Goal: Information Seeking & Learning: Learn about a topic

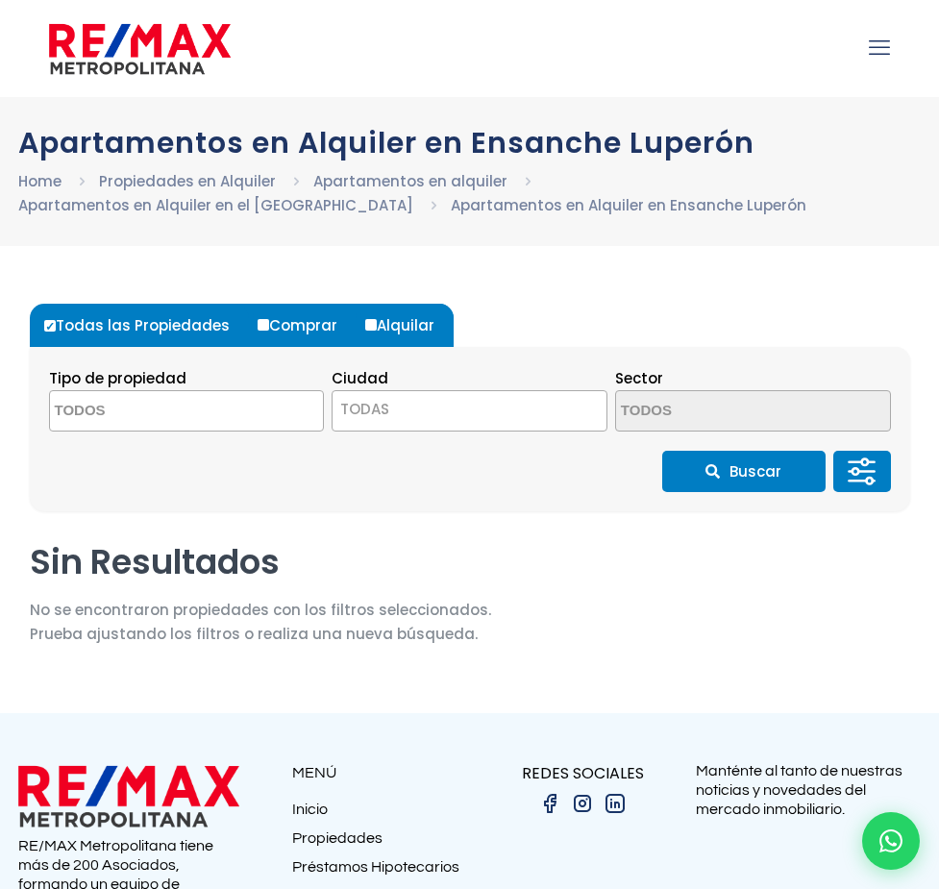
select select
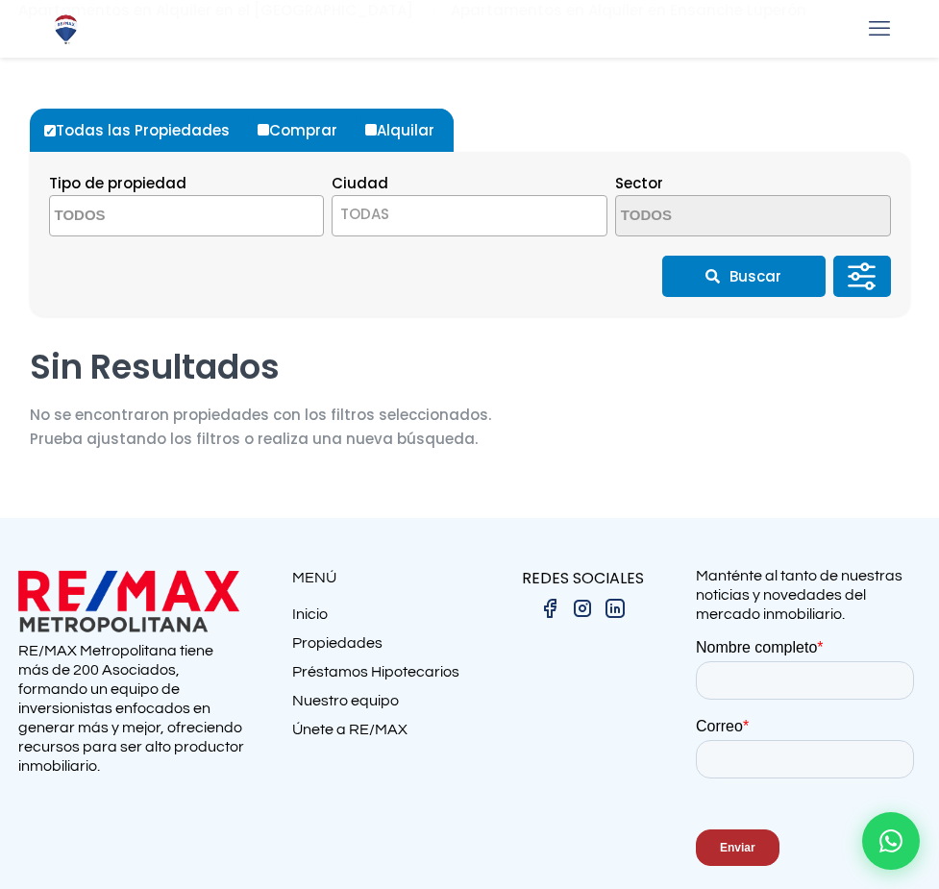
scroll to position [166, 0]
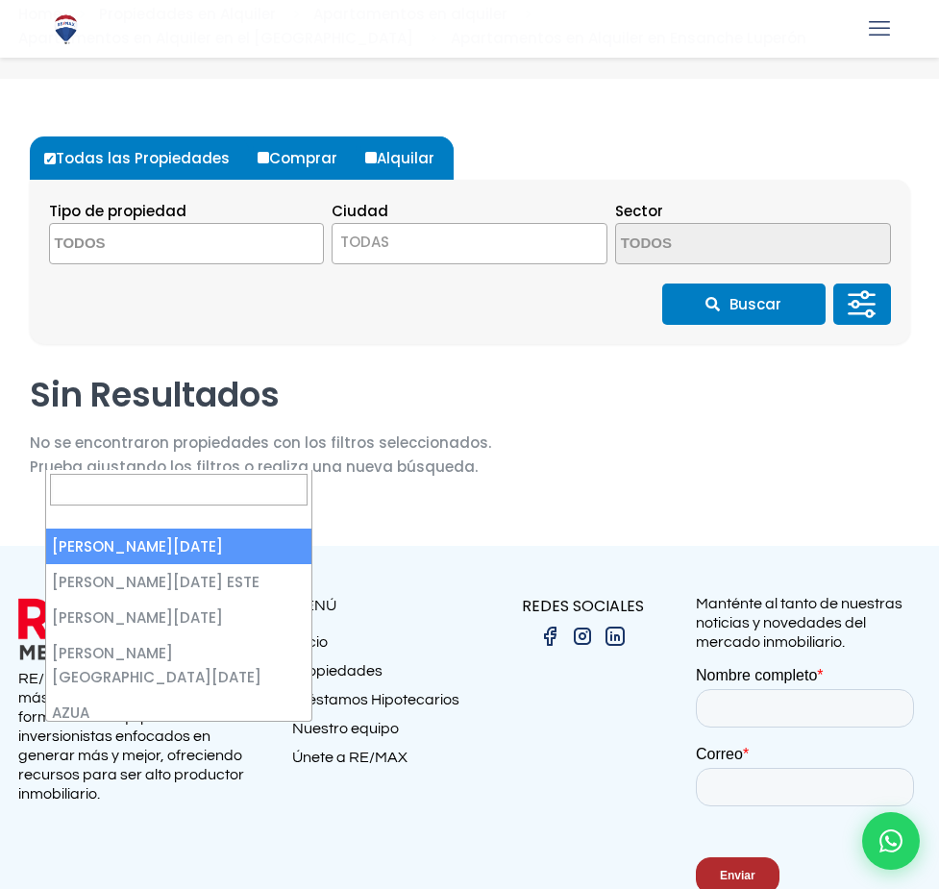
click at [0, 0] on span "TODAS" at bounding box center [0, 0] width 0 height 0
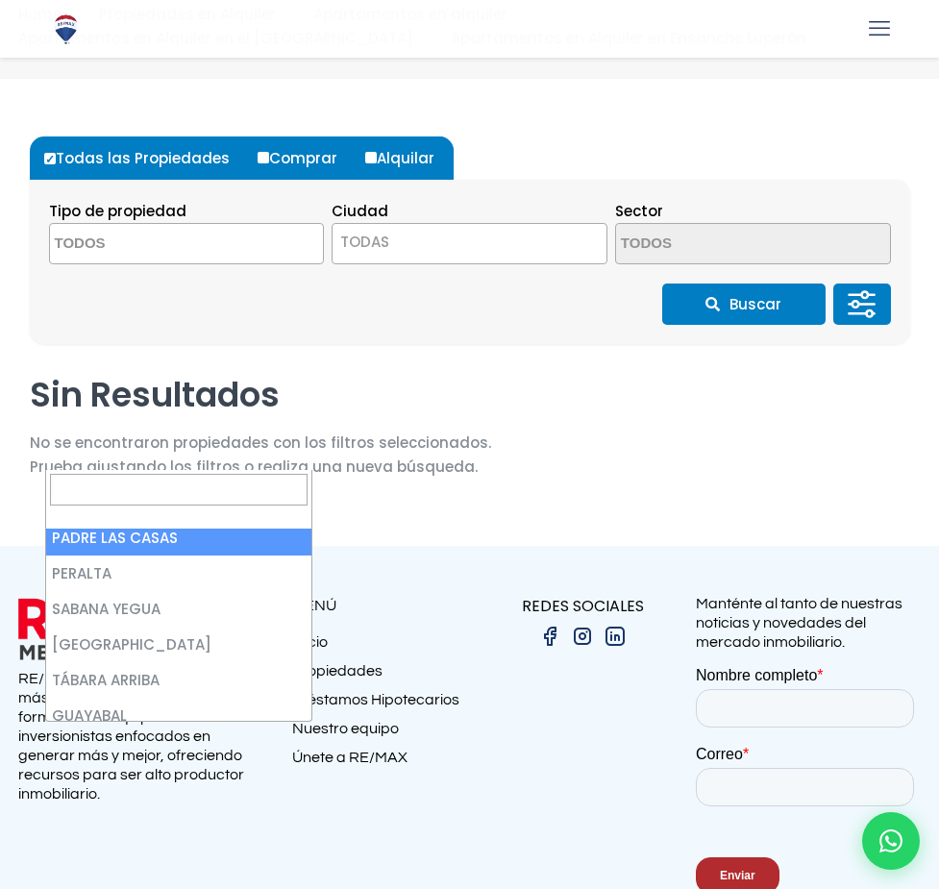
scroll to position [0, 0]
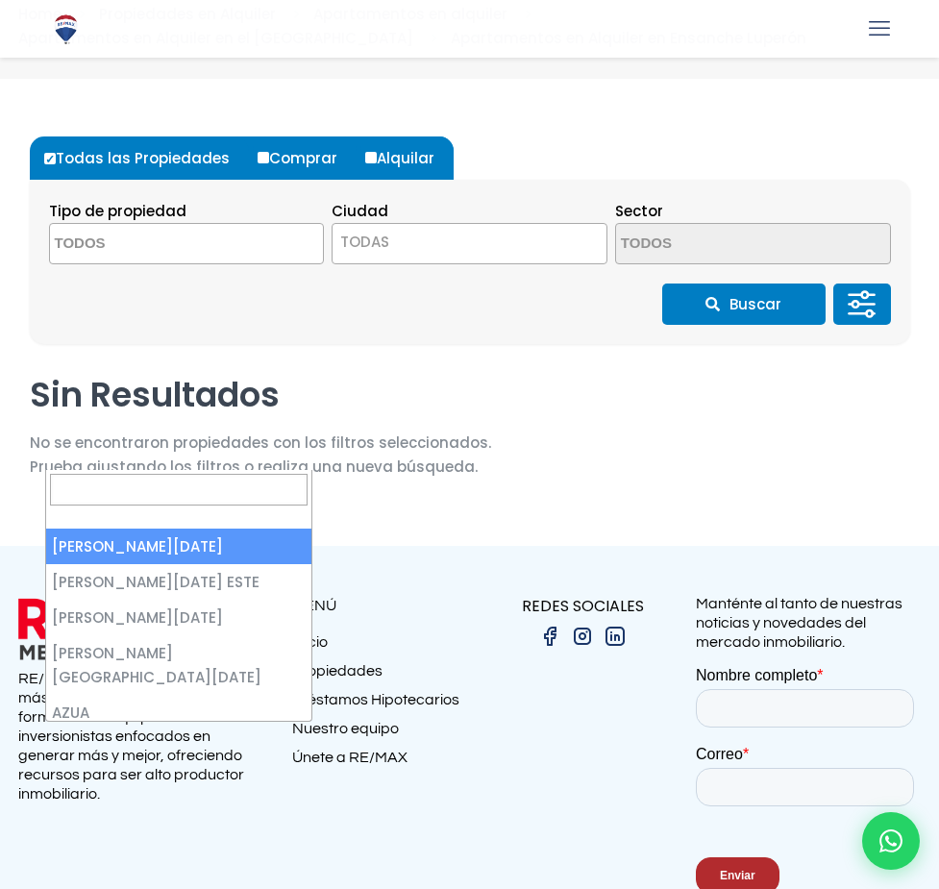
select select "1"
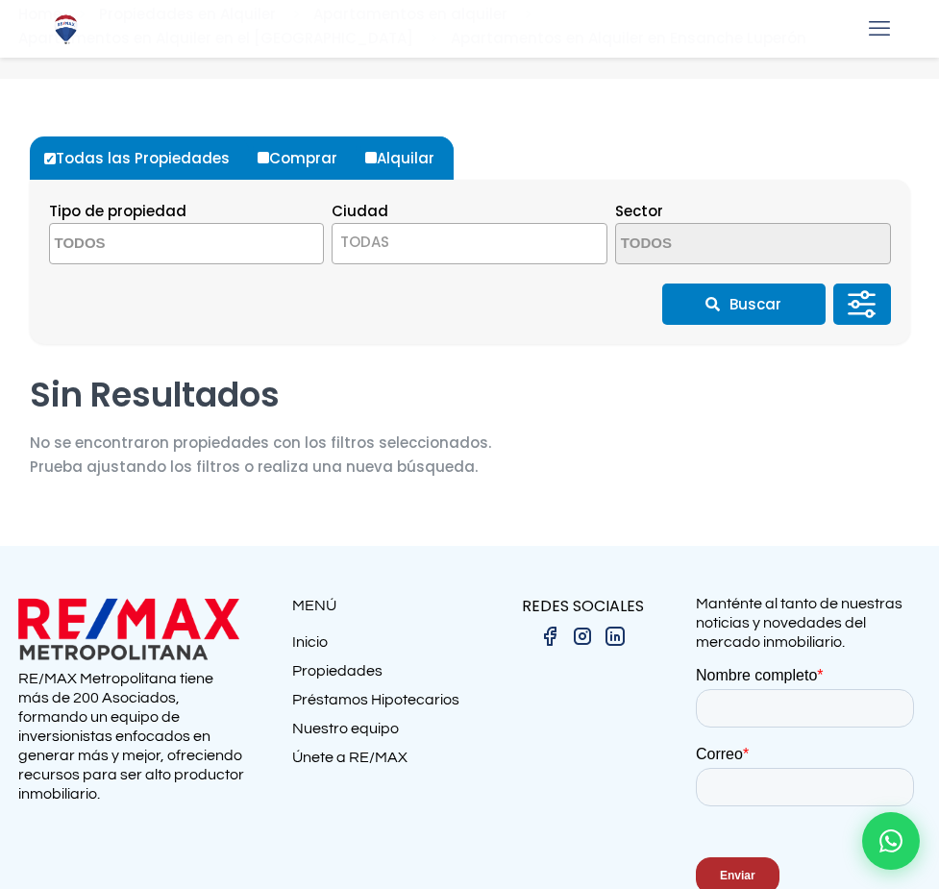
click at [0, 0] on span at bounding box center [0, 0] width 0 height 0
type textarea "ENSA"
click at [0, 0] on li "ENSANCHE LUPERÓN" at bounding box center [0, 0] width 0 height 0
select select "214"
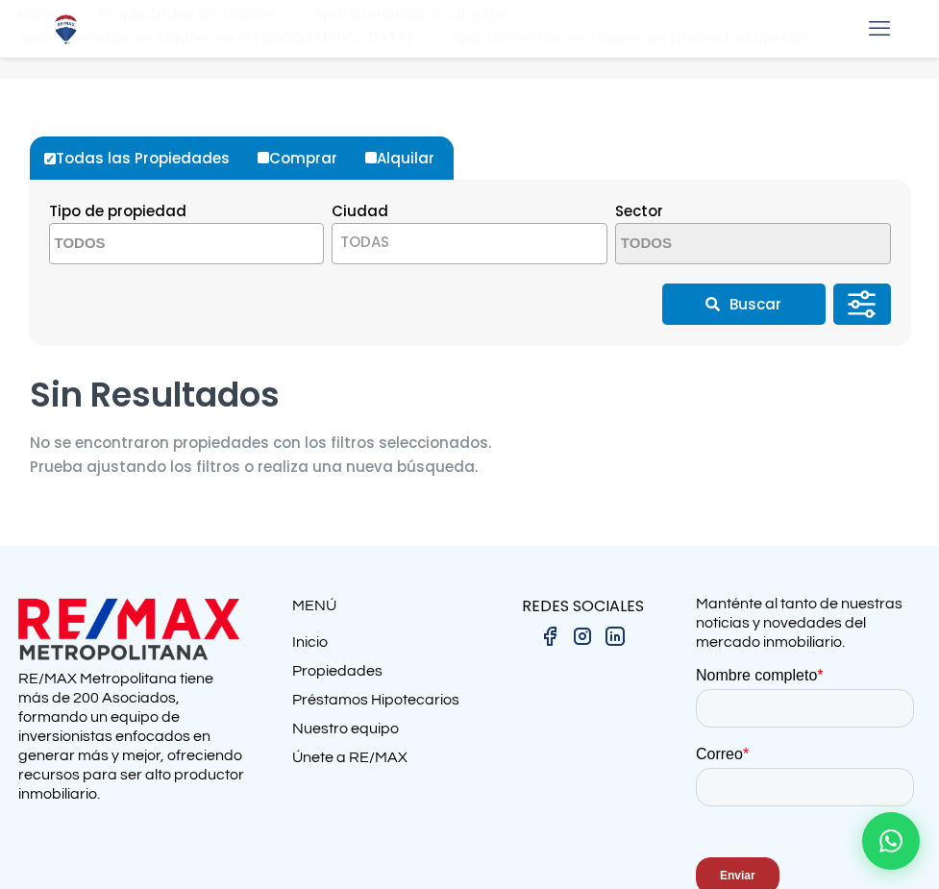
scroll to position [1747, 0]
click at [491, 493] on section "Sin Resultados No se encontraron propiedades con los filtros seleccionados. Pru…" at bounding box center [261, 433] width 462 height 120
click at [0, 0] on input "Comprar" at bounding box center [0, 0] width 0 height 0
radio input "true"
click at [491, 493] on section "Sin Resultados No se encontraron propiedades con los filtros seleccionados. Pru…" at bounding box center [261, 433] width 462 height 120
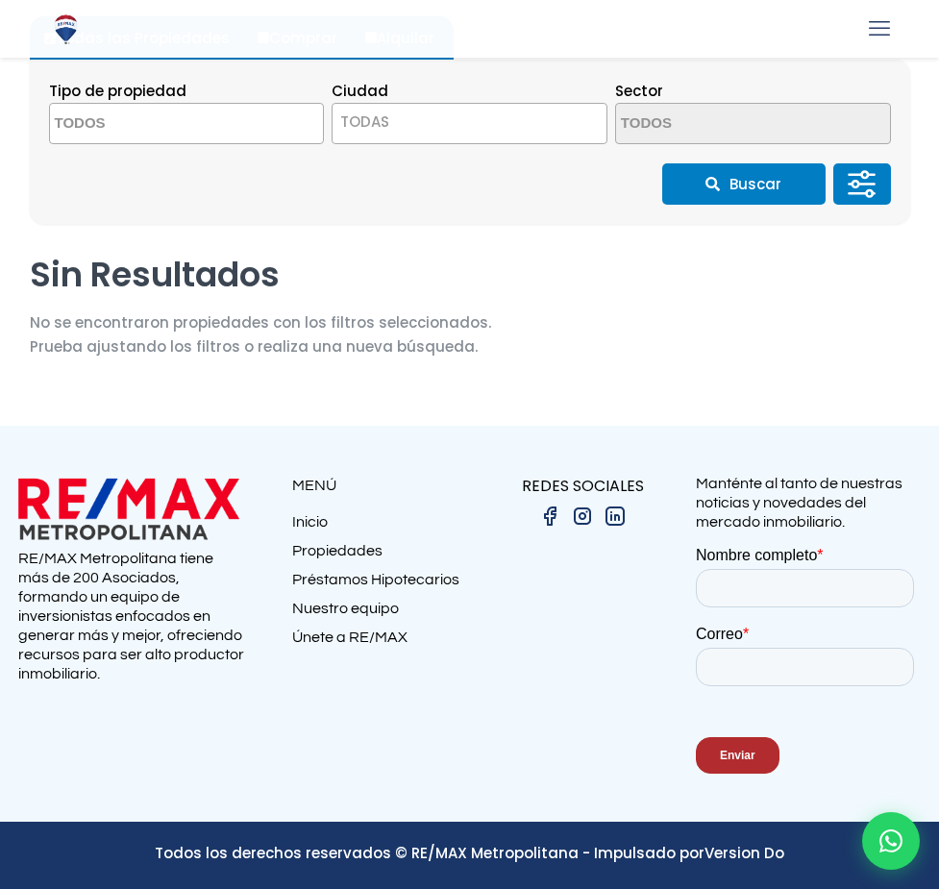
scroll to position [1032, 0]
click at [0, 0] on button "Aplicar" at bounding box center [0, 0] width 0 height 0
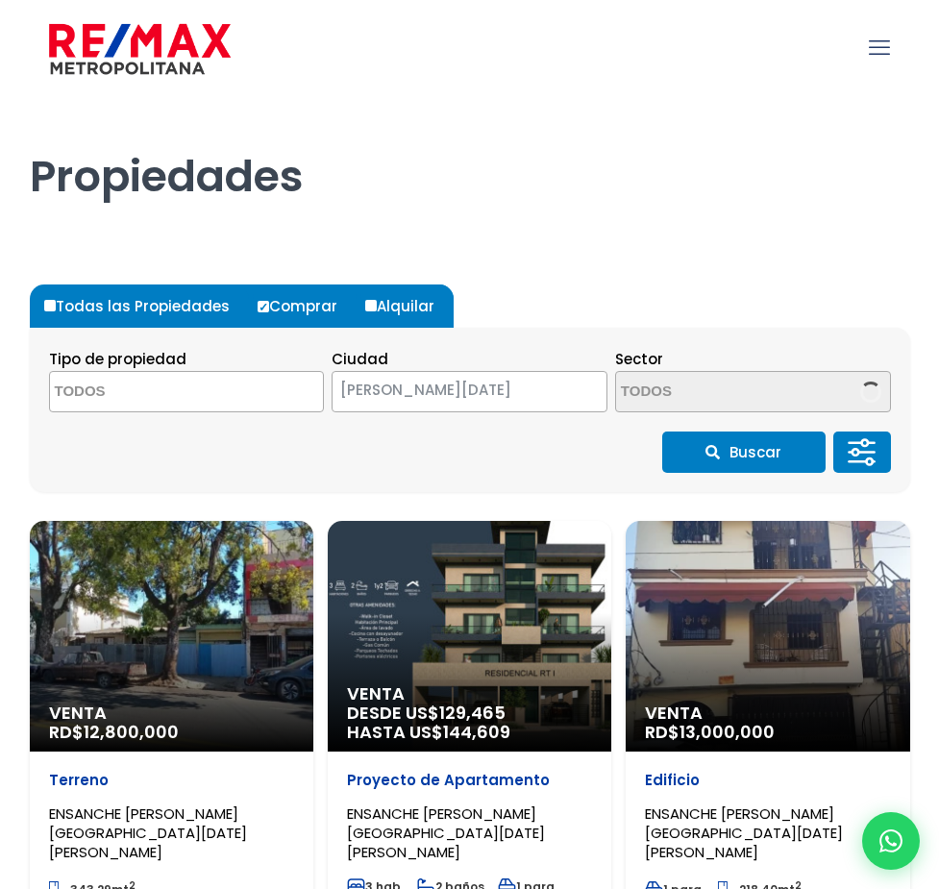
select select
select select "214"
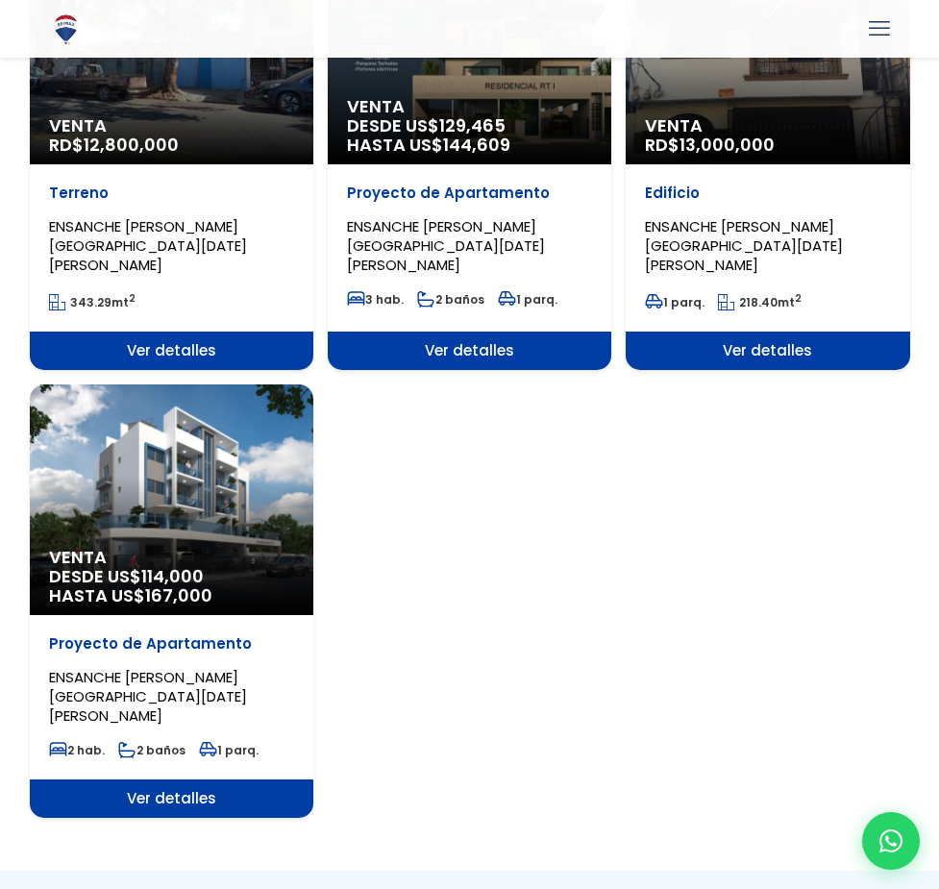
scroll to position [673, 0]
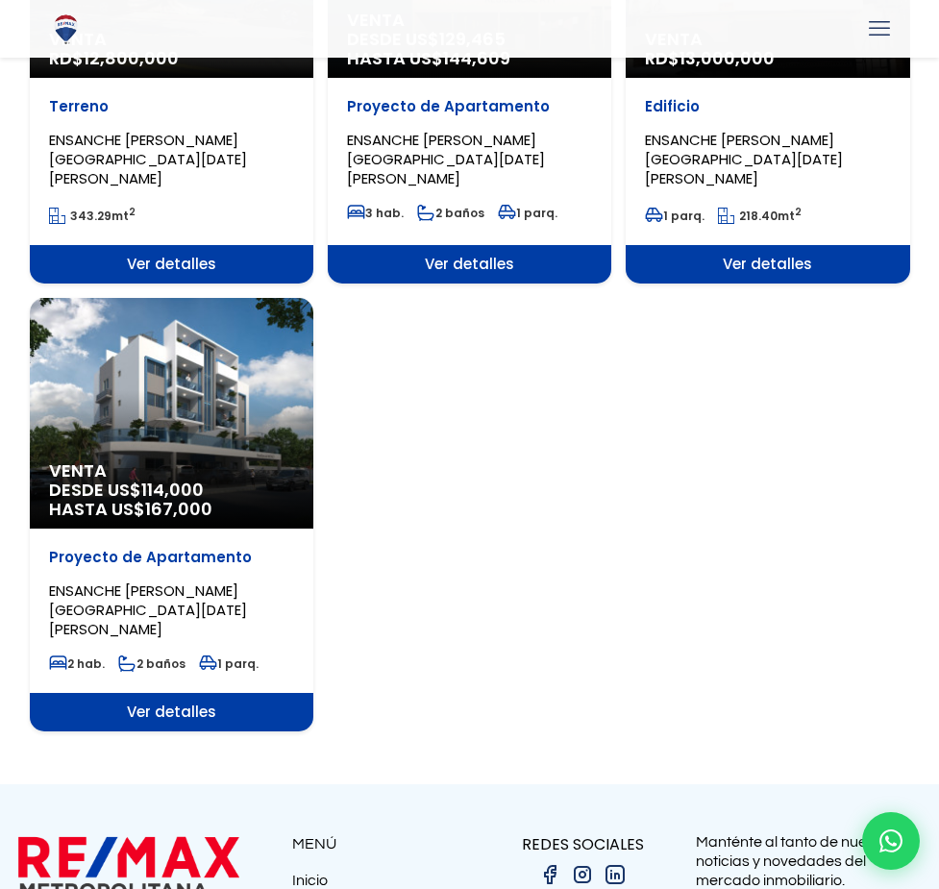
click at [313, 284] on span "Ver detalles" at bounding box center [172, 264] width 284 height 38
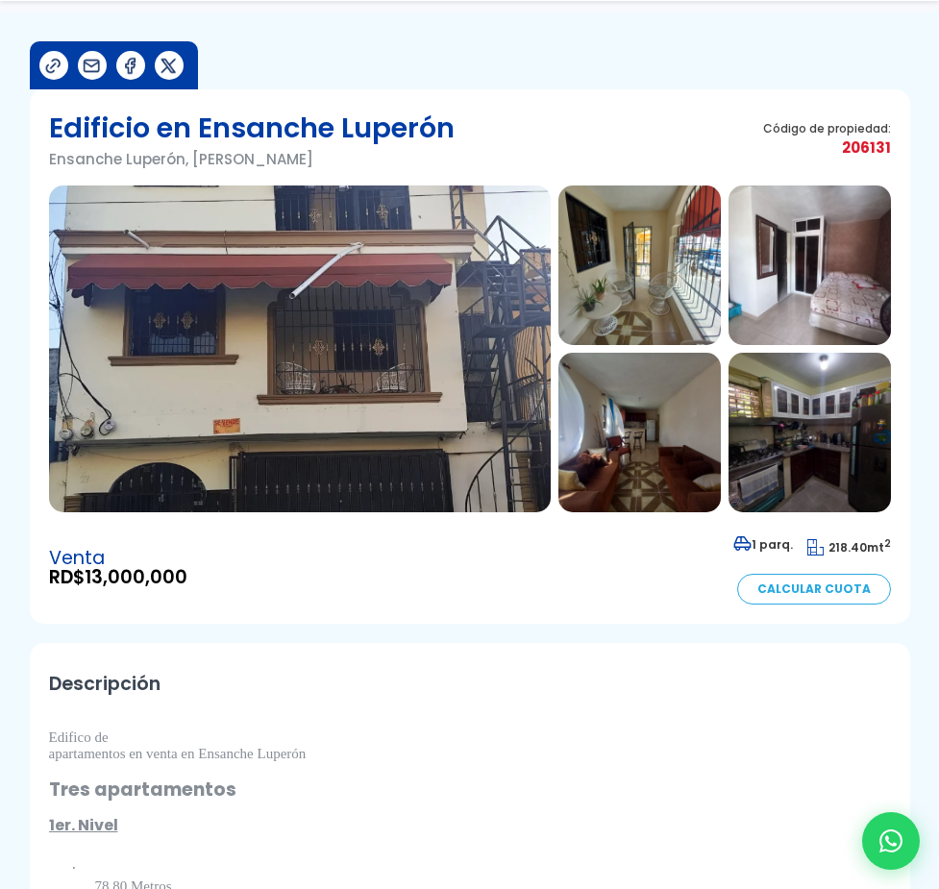
scroll to position [385, 0]
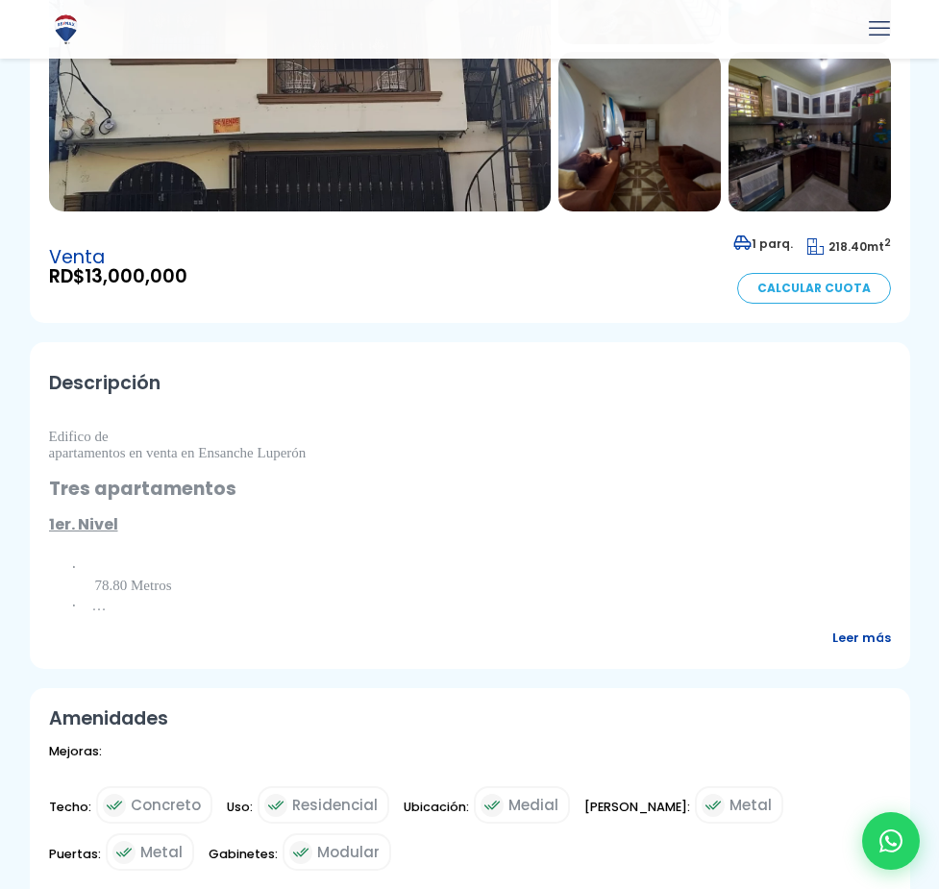
click at [833, 650] on span "Leer más" at bounding box center [862, 638] width 59 height 24
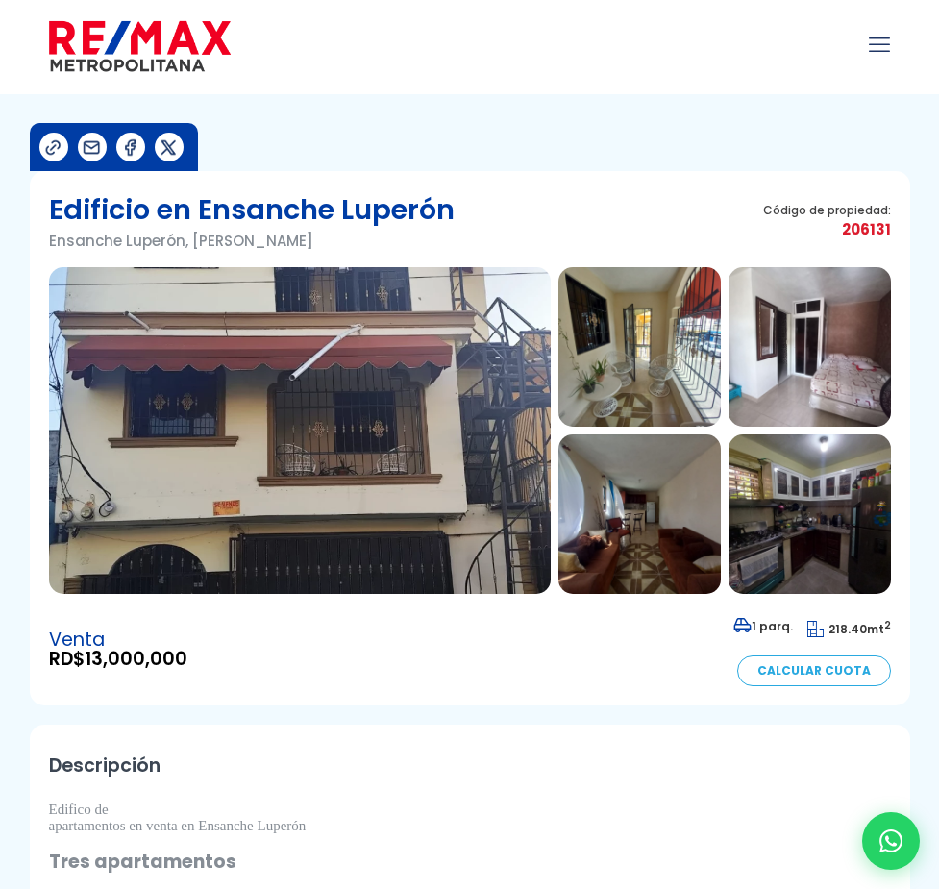
scroll to position [0, 0]
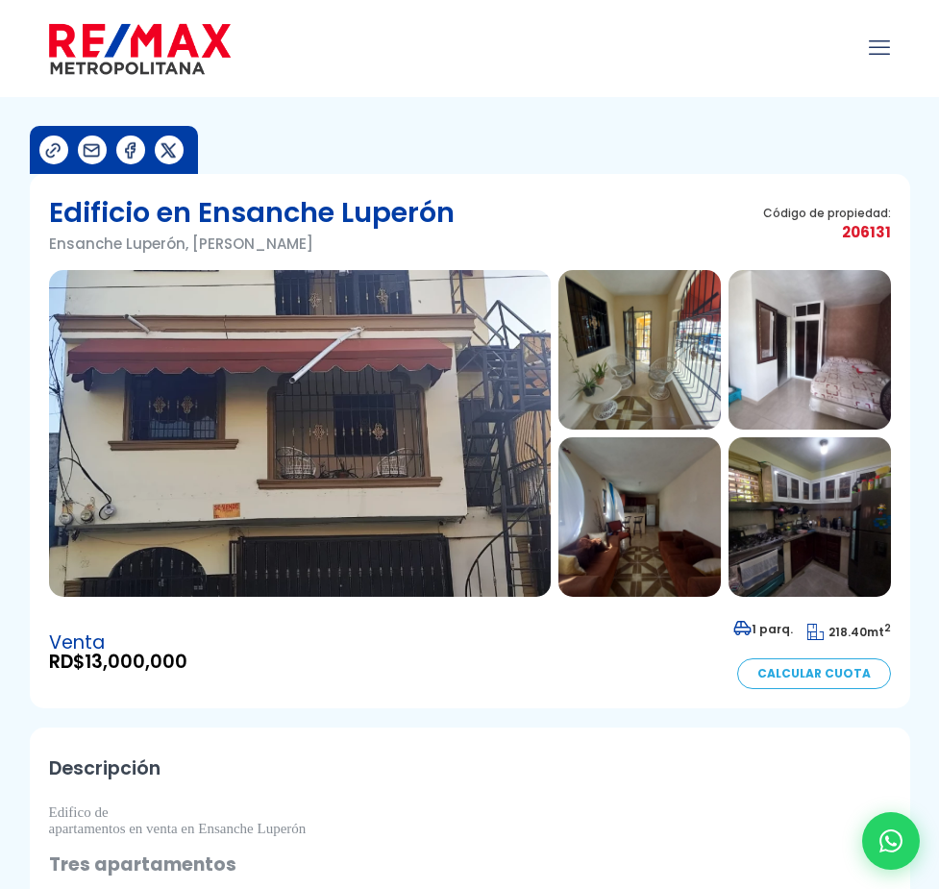
click at [236, 461] on img at bounding box center [300, 433] width 502 height 327
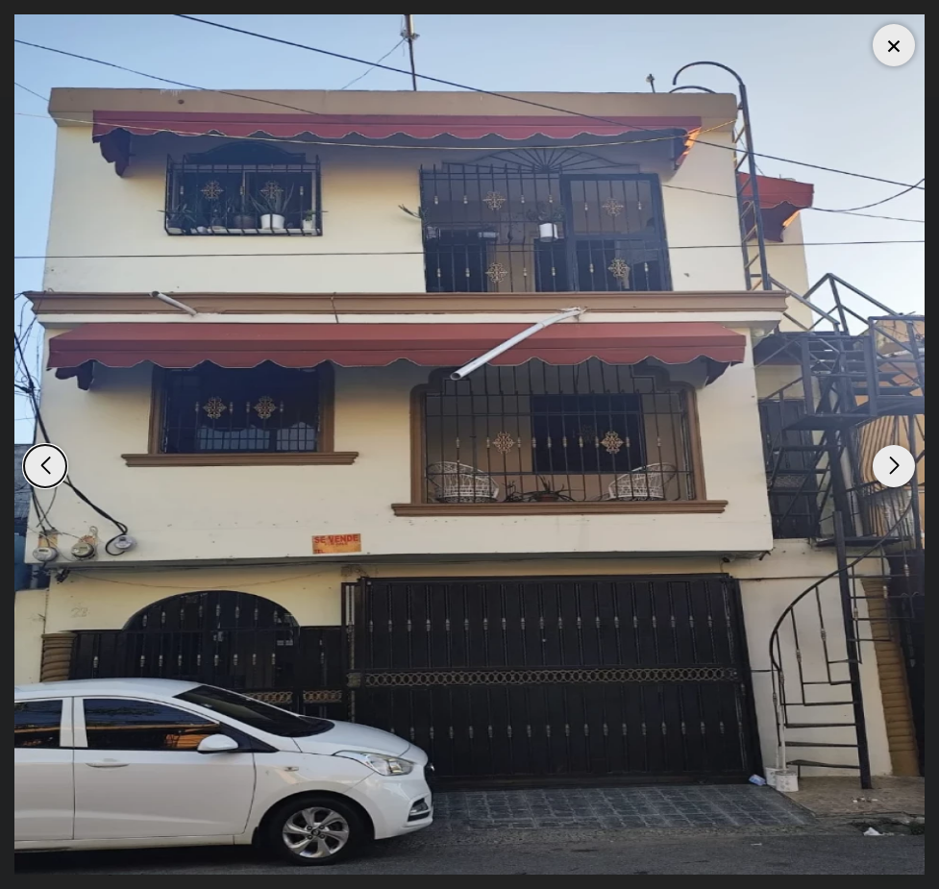
click at [885, 476] on div "Next slide" at bounding box center [894, 466] width 42 height 42
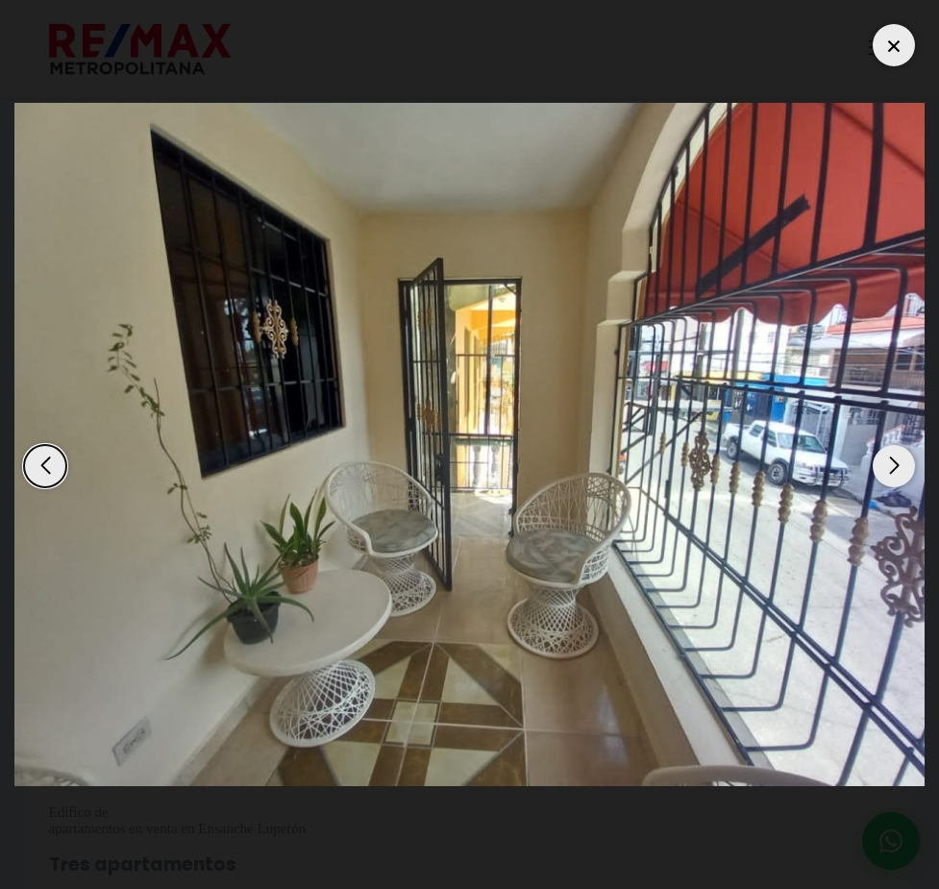
click at [885, 476] on div "Next slide" at bounding box center [894, 466] width 42 height 42
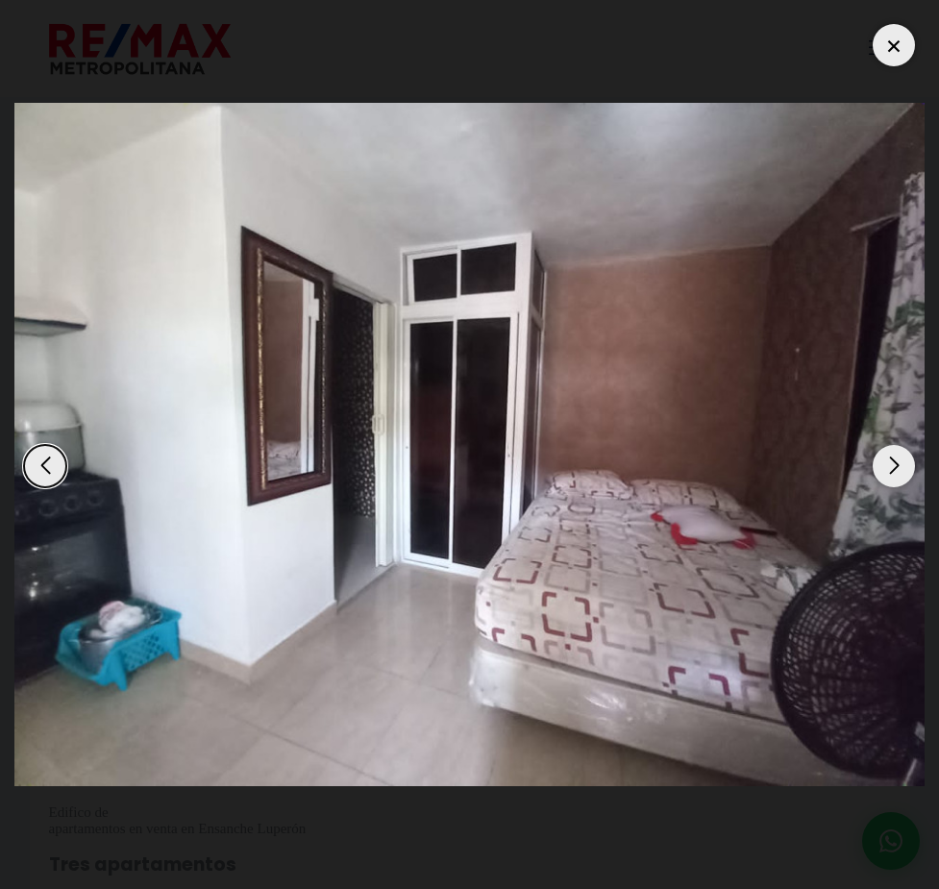
click at [888, 461] on div "Next slide" at bounding box center [894, 466] width 42 height 42
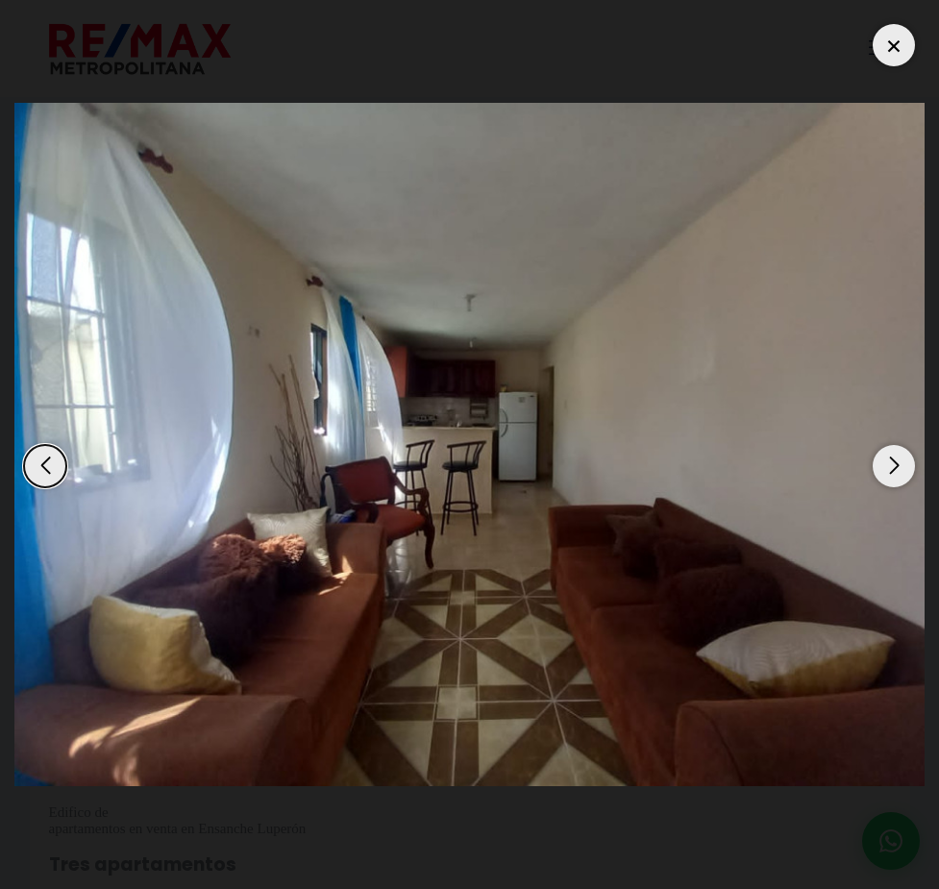
click at [888, 461] on div "Next slide" at bounding box center [894, 466] width 42 height 42
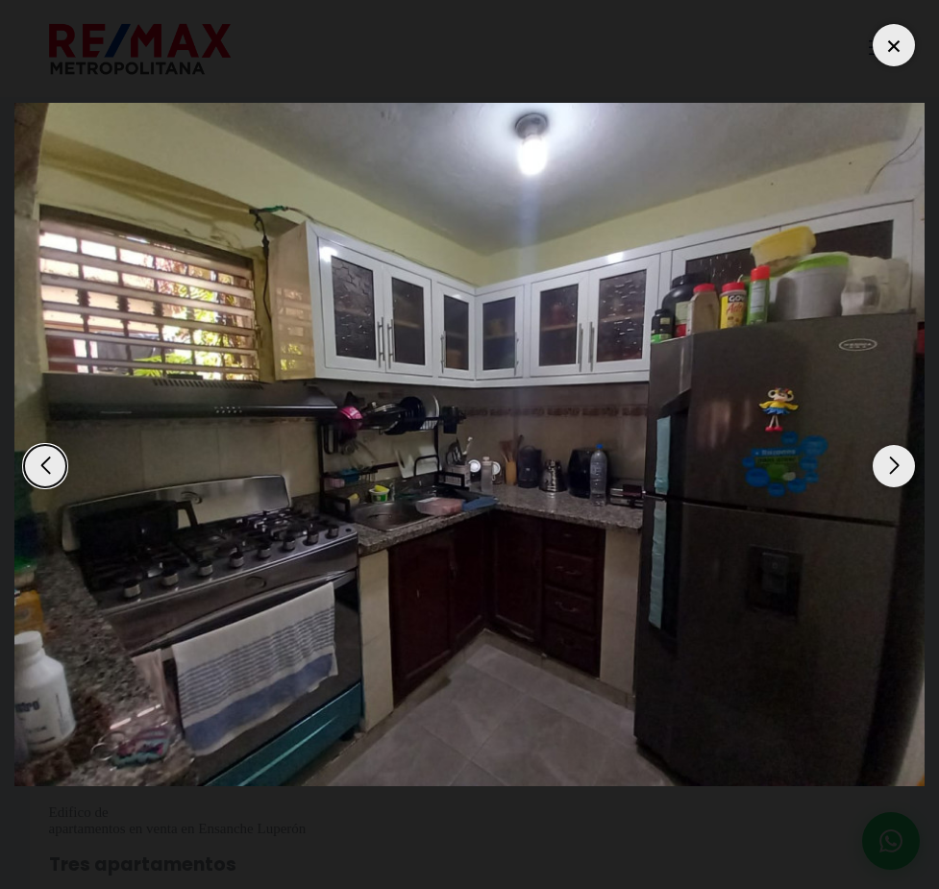
click at [45, 466] on div "Previous slide" at bounding box center [45, 466] width 42 height 42
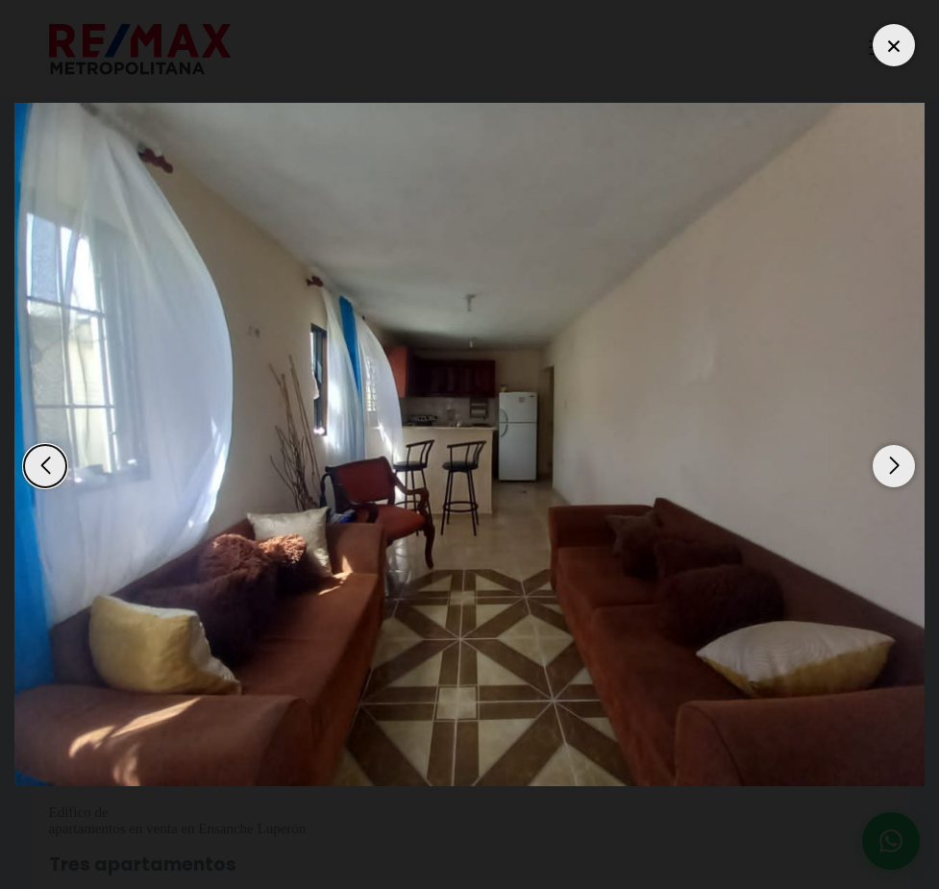
click at [907, 474] on div "Next slide" at bounding box center [894, 466] width 42 height 42
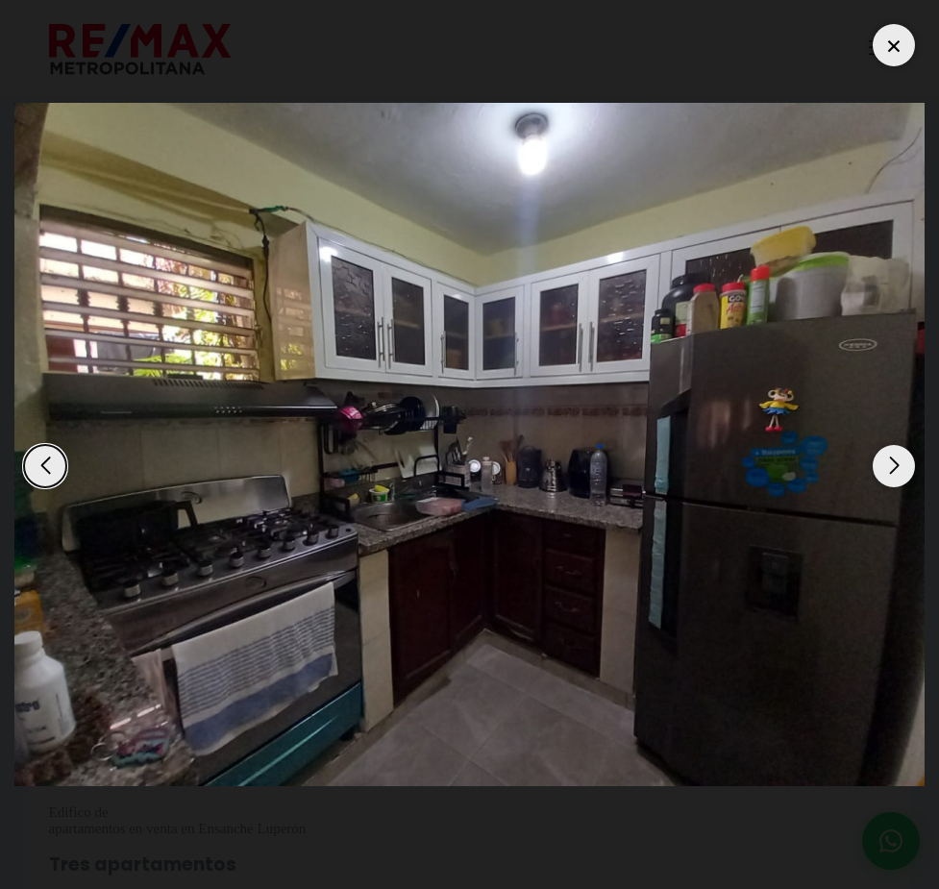
click at [879, 462] on div "Next slide" at bounding box center [894, 466] width 42 height 42
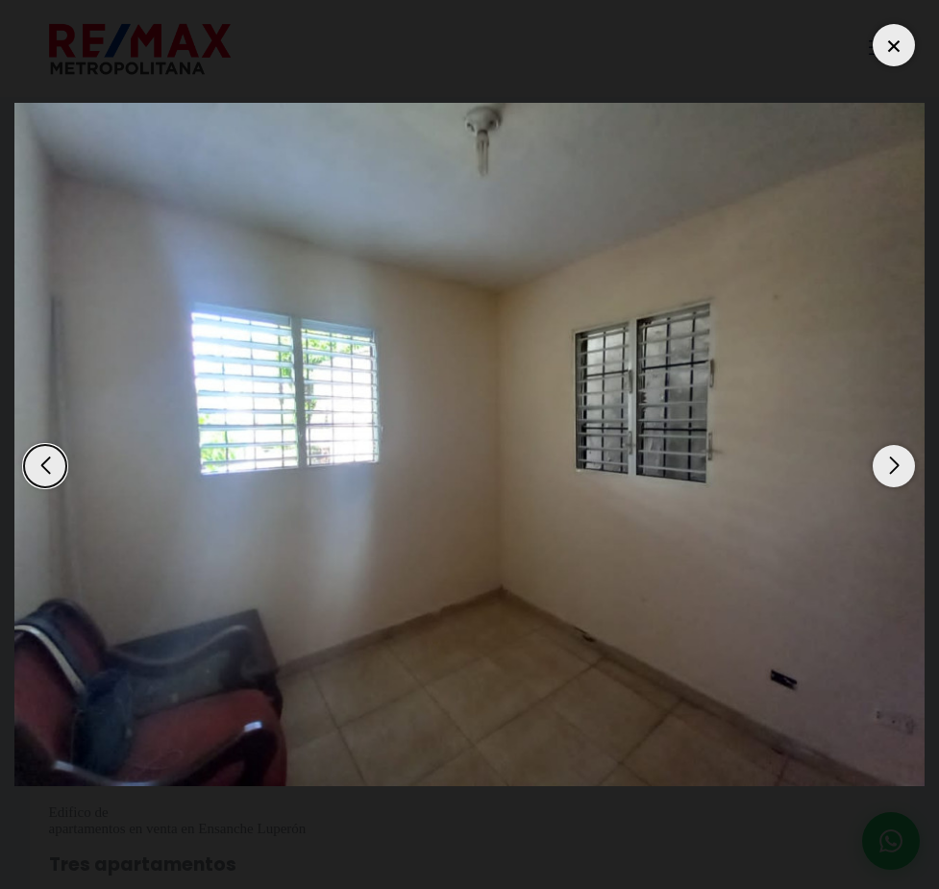
click at [879, 462] on div "Next slide" at bounding box center [894, 466] width 42 height 42
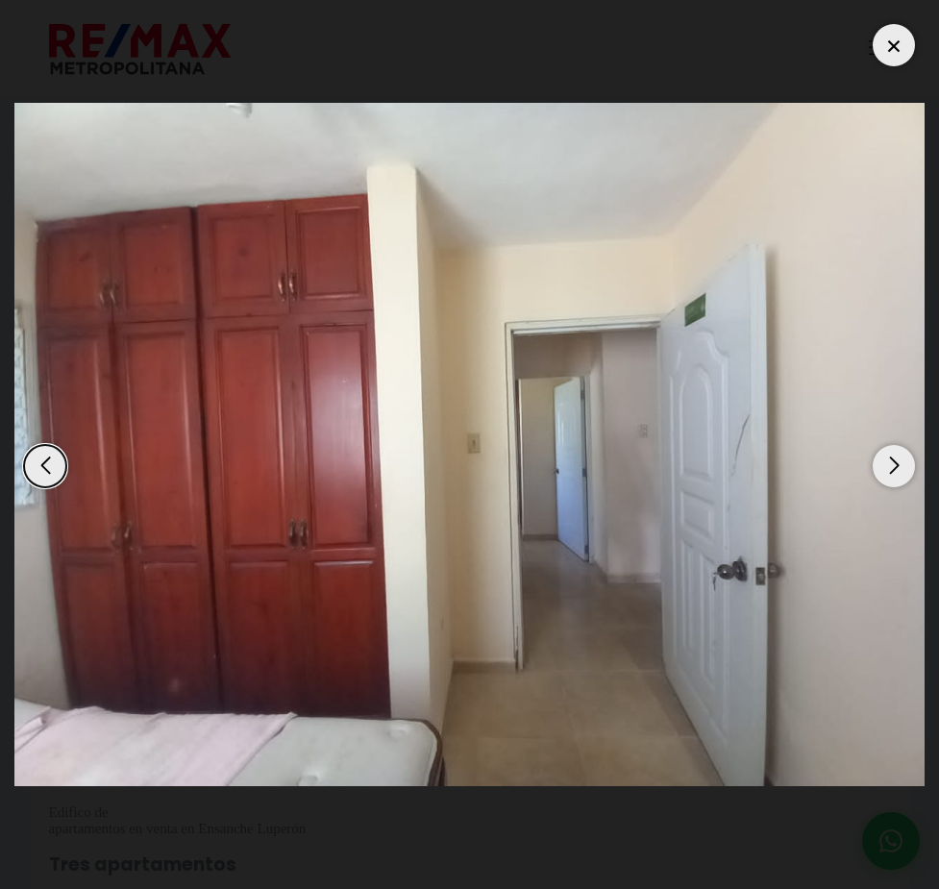
click at [879, 462] on div "Next slide" at bounding box center [894, 466] width 42 height 42
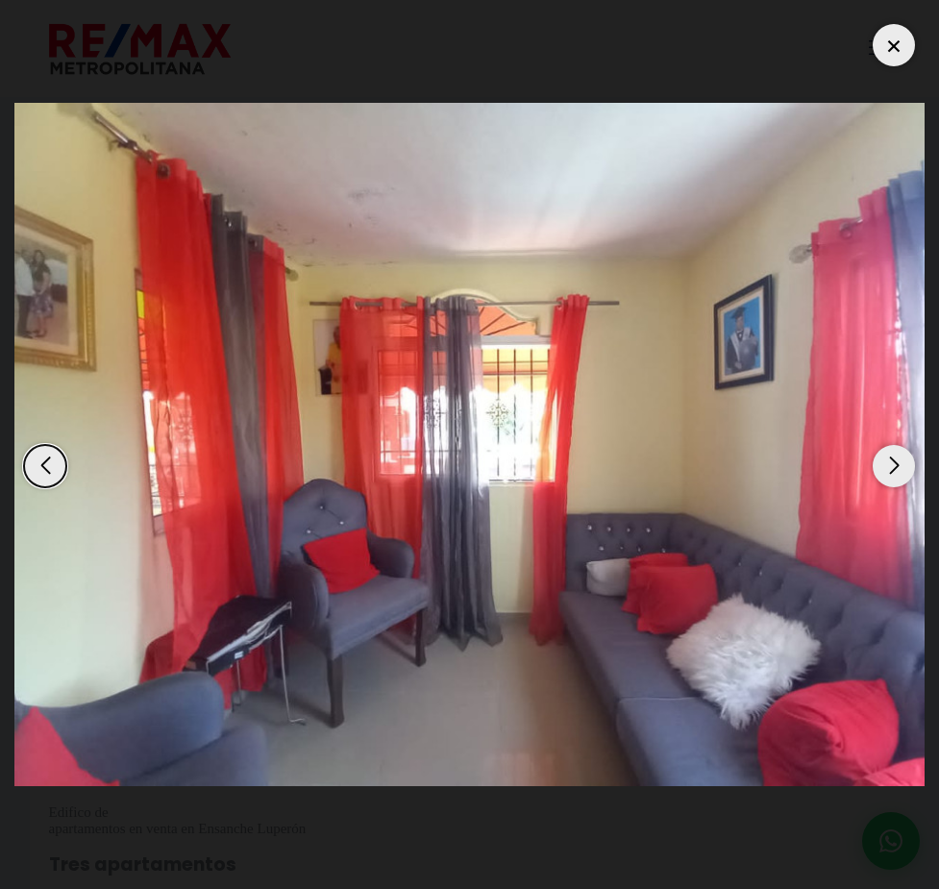
click at [879, 462] on div "Next slide" at bounding box center [894, 466] width 42 height 42
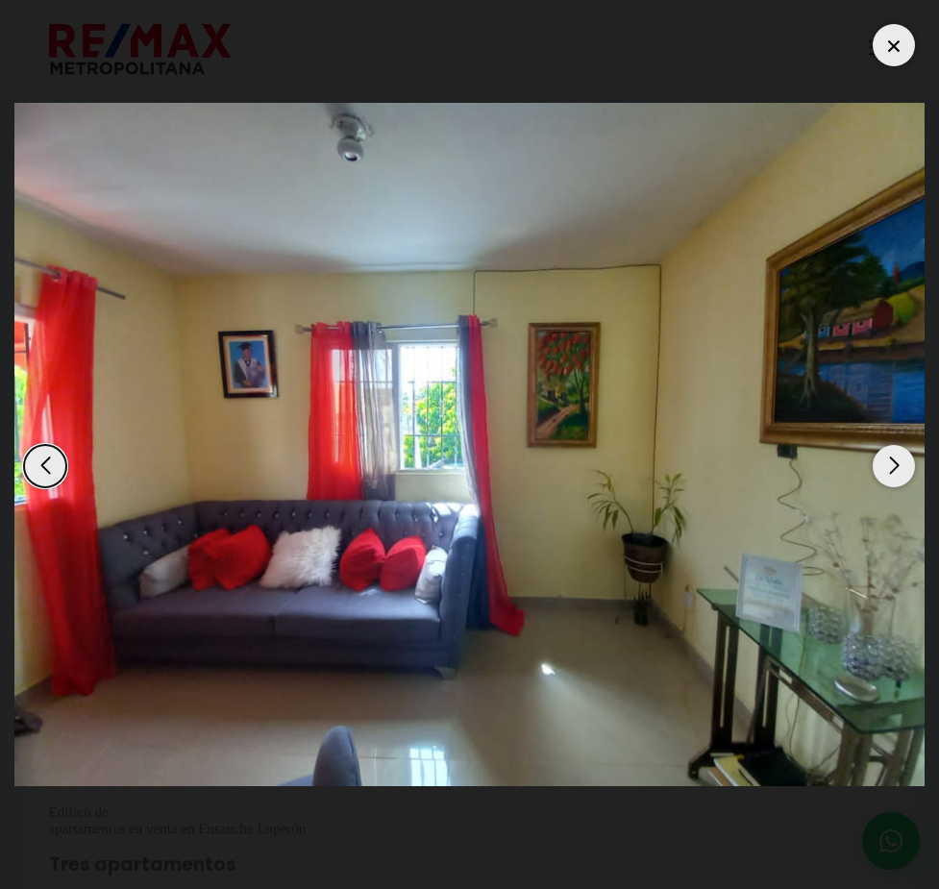
click at [879, 462] on div "Next slide" at bounding box center [894, 466] width 42 height 42
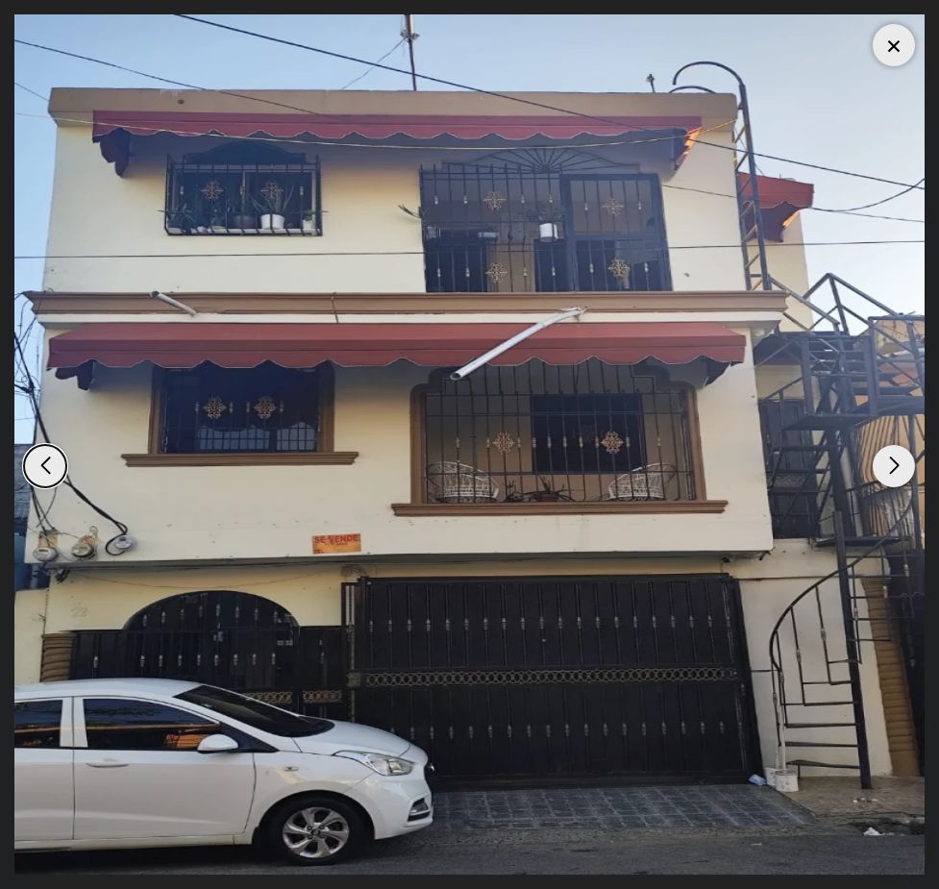
click at [872, 464] on img "1 / 9" at bounding box center [469, 444] width 911 height 861
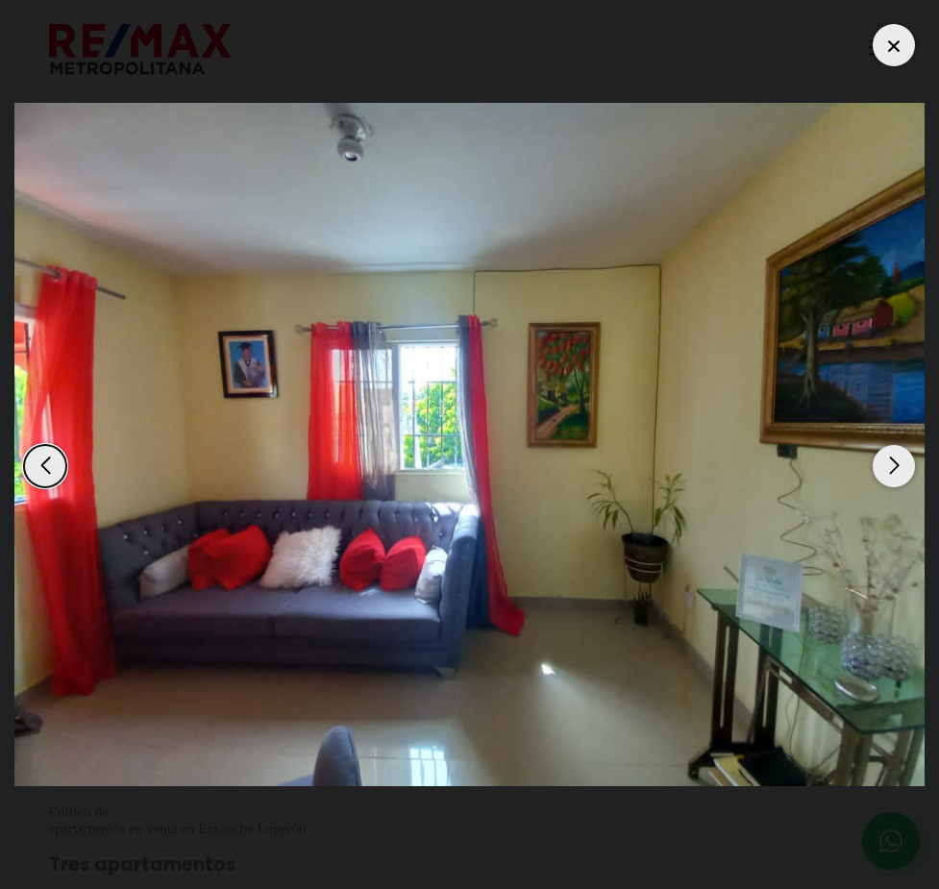
click at [867, 469] on div at bounding box center [469, 444] width 911 height 861
click at [895, 454] on div "Next slide" at bounding box center [894, 466] width 42 height 42
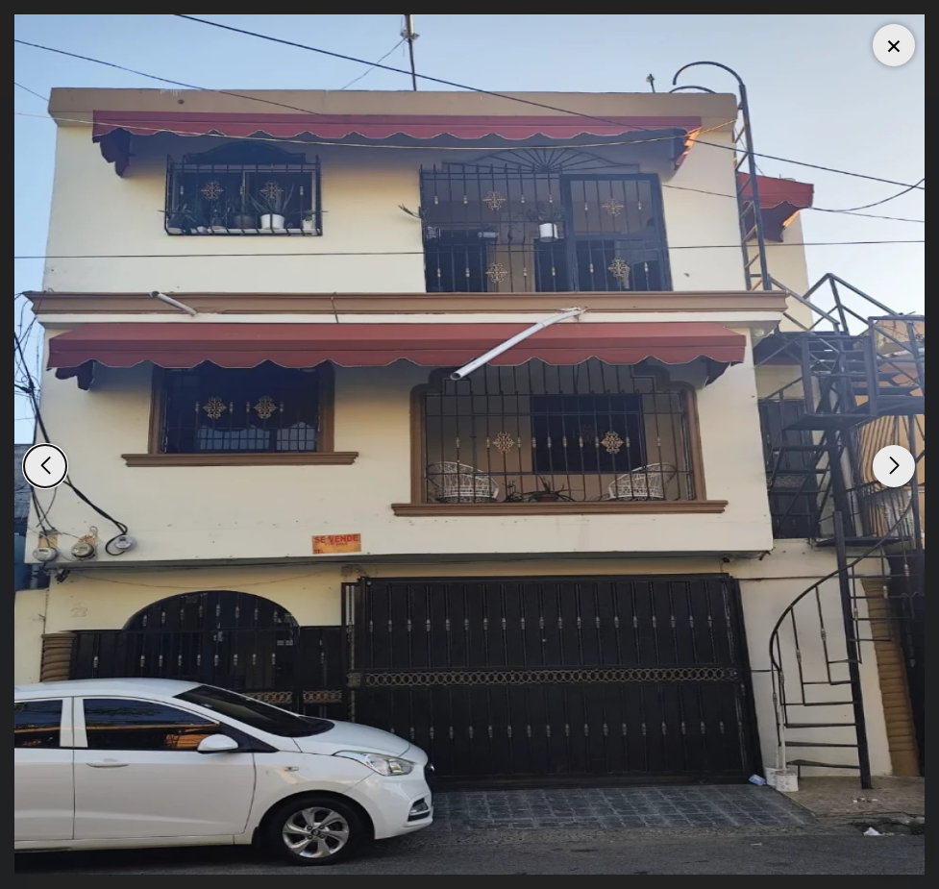
click at [895, 454] on div "Next slide" at bounding box center [894, 466] width 42 height 42
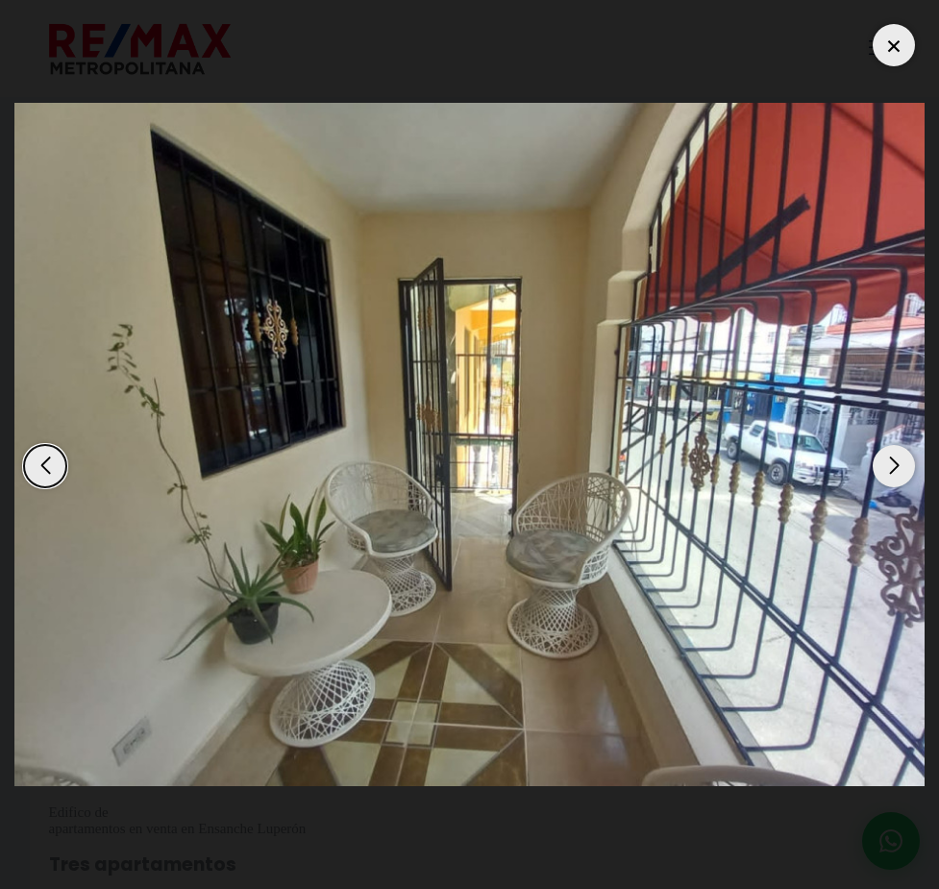
click at [895, 454] on div "Next slide" at bounding box center [894, 466] width 42 height 42
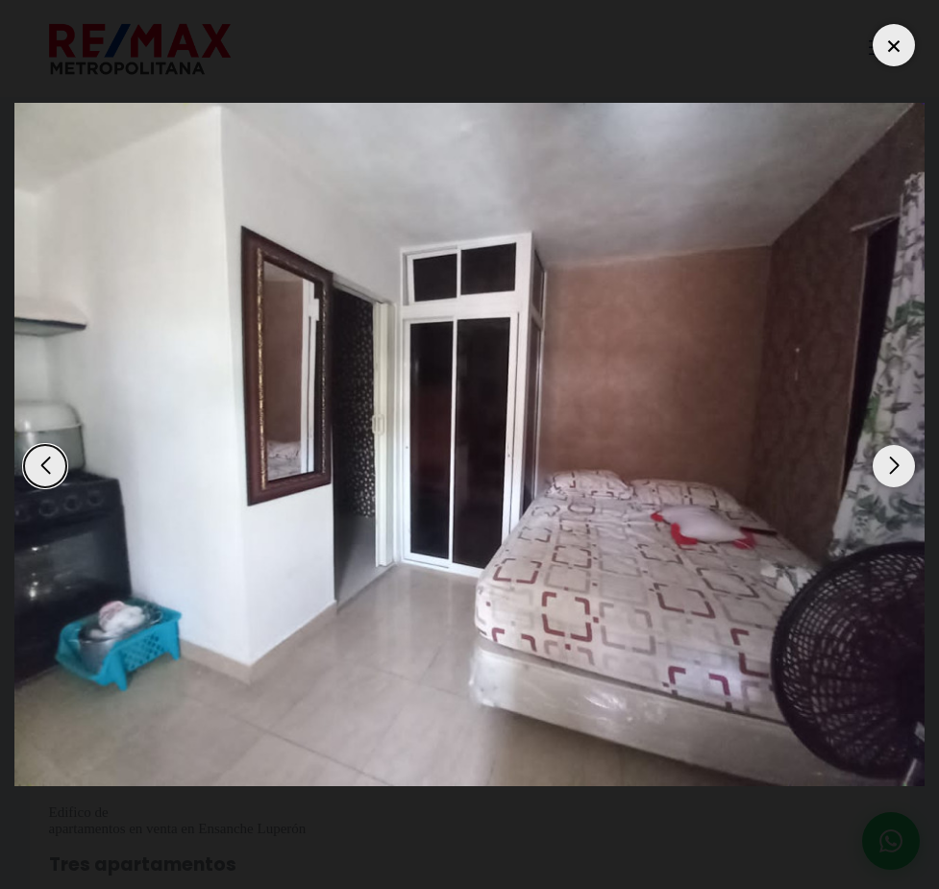
click at [895, 454] on div "Next slide" at bounding box center [894, 466] width 42 height 42
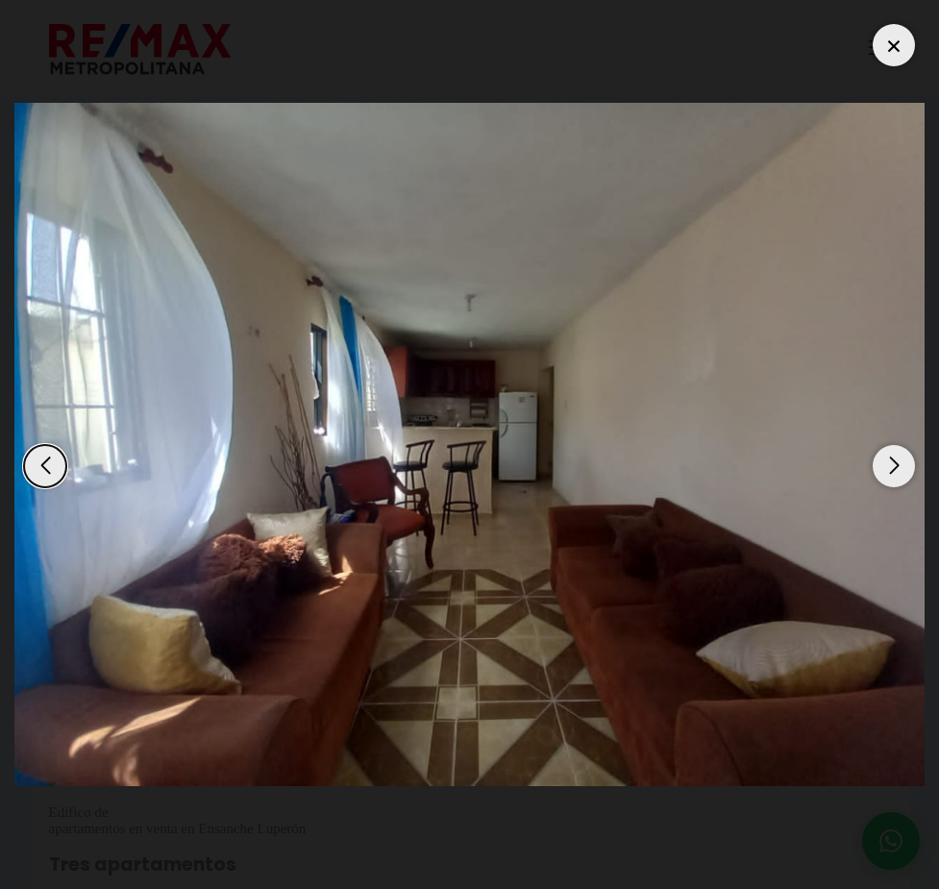
click at [895, 454] on div "Next slide" at bounding box center [894, 466] width 42 height 42
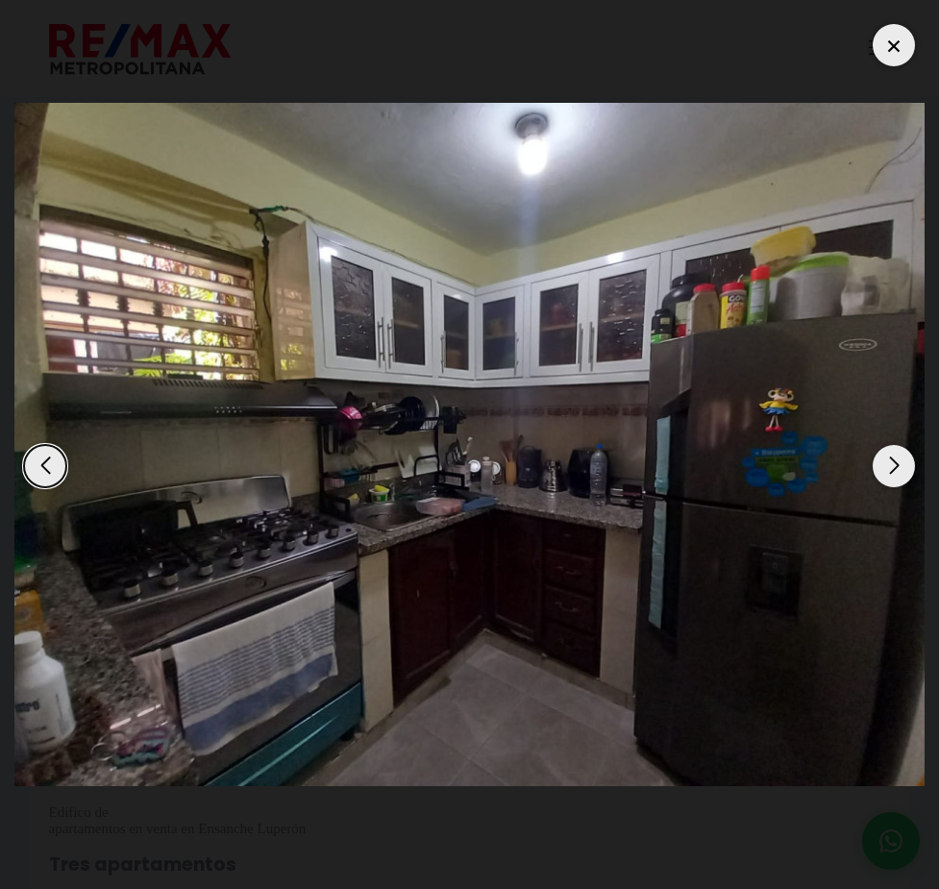
click at [895, 454] on div "Next slide" at bounding box center [894, 466] width 42 height 42
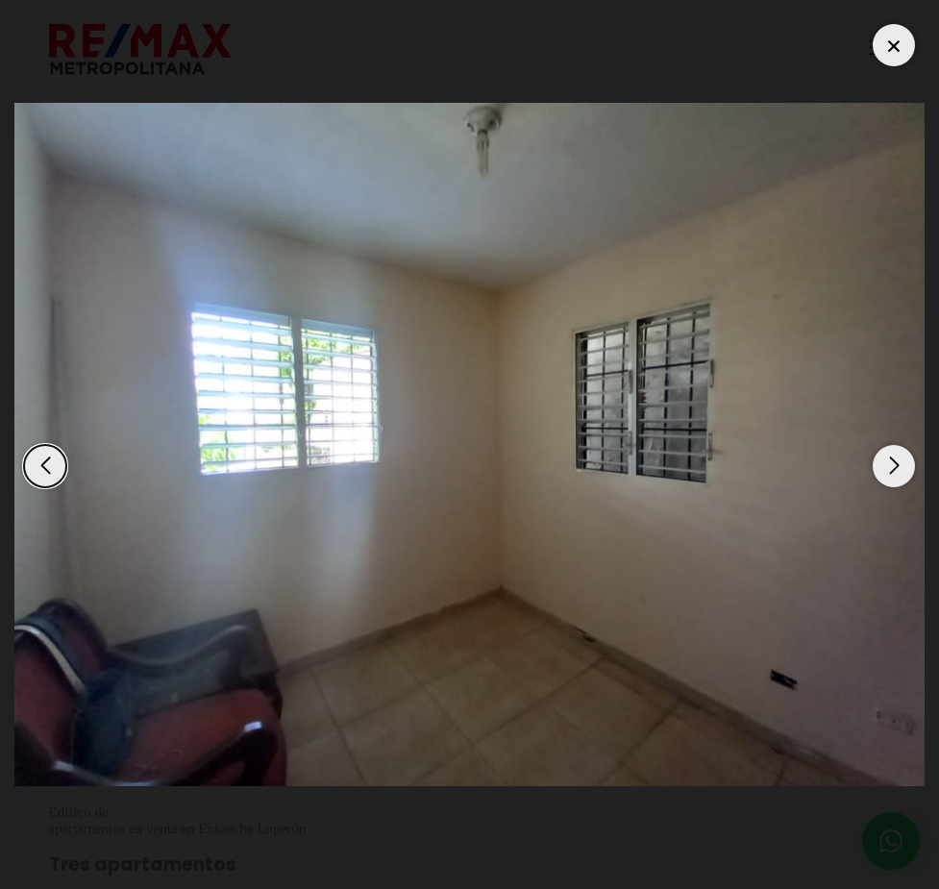
click at [895, 454] on div "Next slide" at bounding box center [894, 466] width 42 height 42
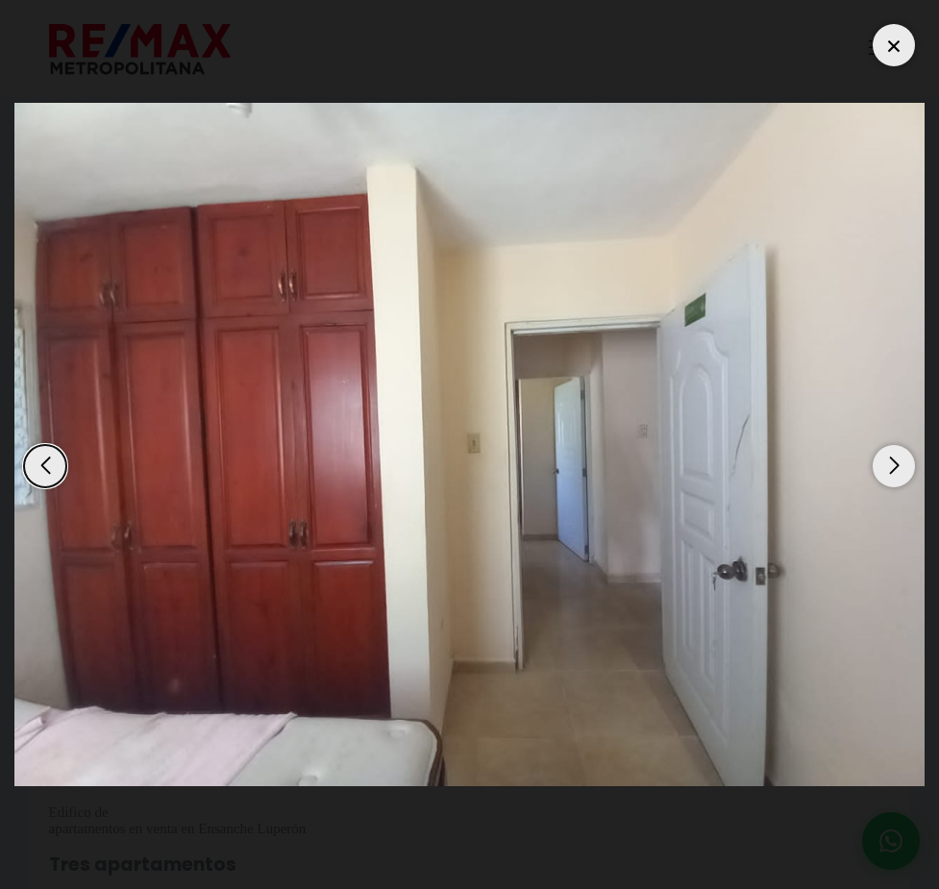
click at [895, 454] on div "Next slide" at bounding box center [894, 466] width 42 height 42
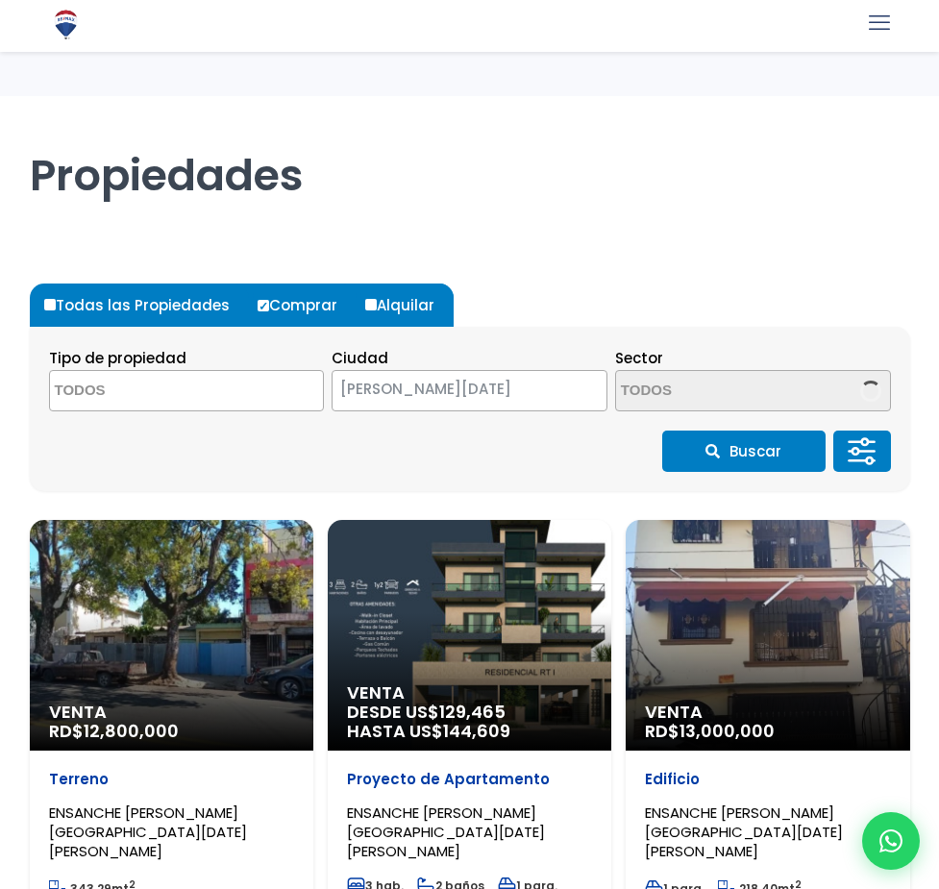
select select
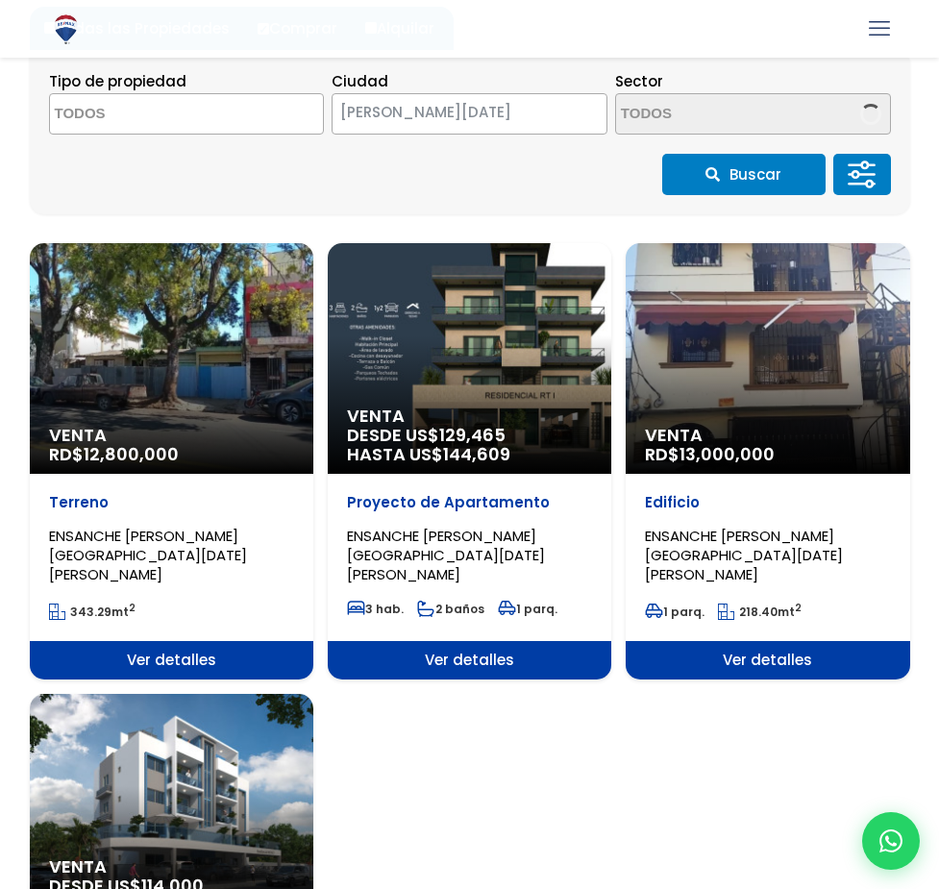
select select "214"
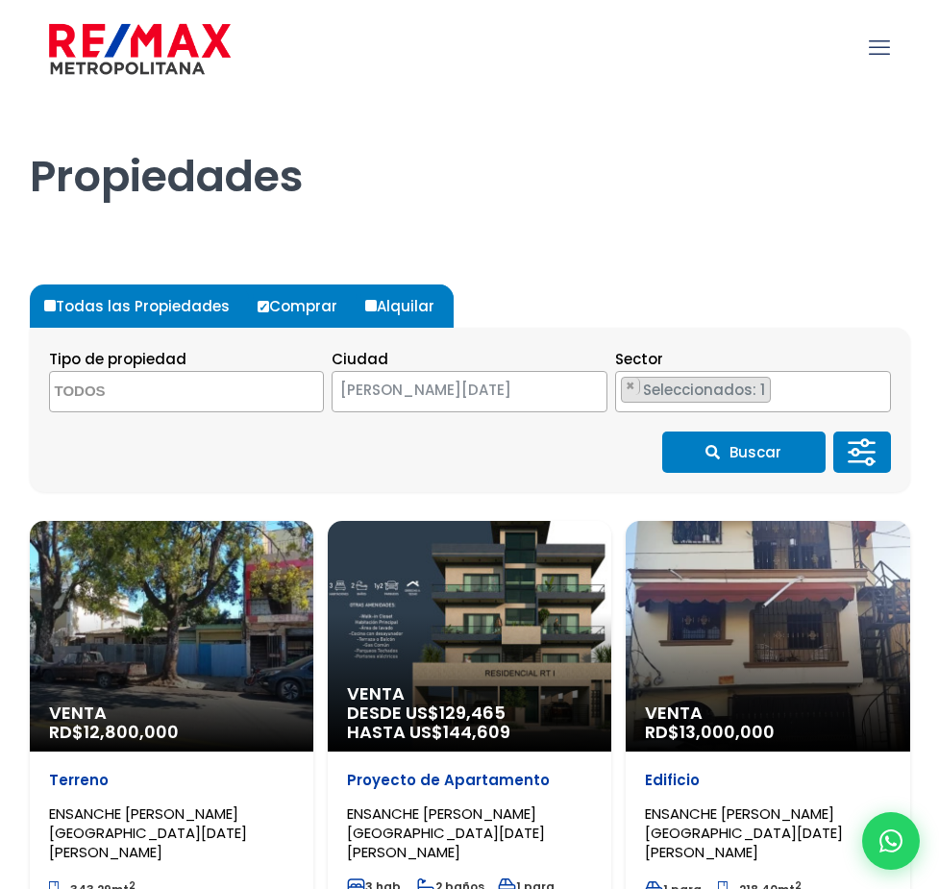
click at [0, 0] on input "Alquilar" at bounding box center [0, 0] width 0 height 0
radio input "true"
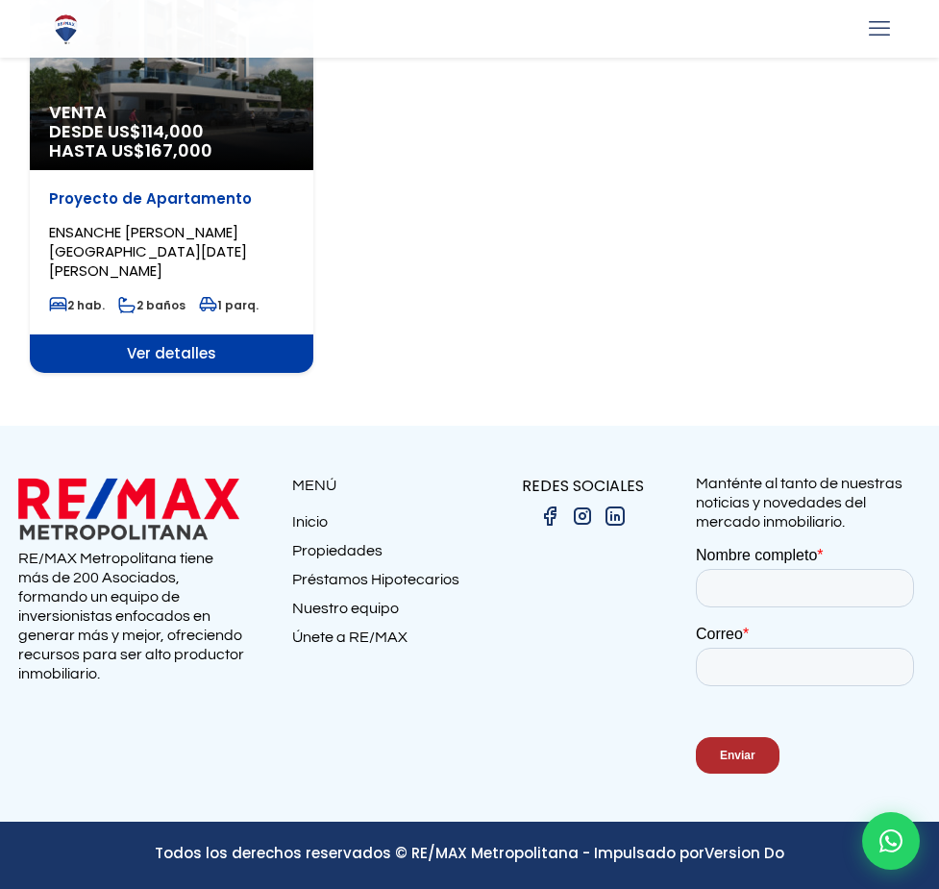
scroll to position [1205, 0]
click at [0, 0] on button "Aplicar" at bounding box center [0, 0] width 0 height 0
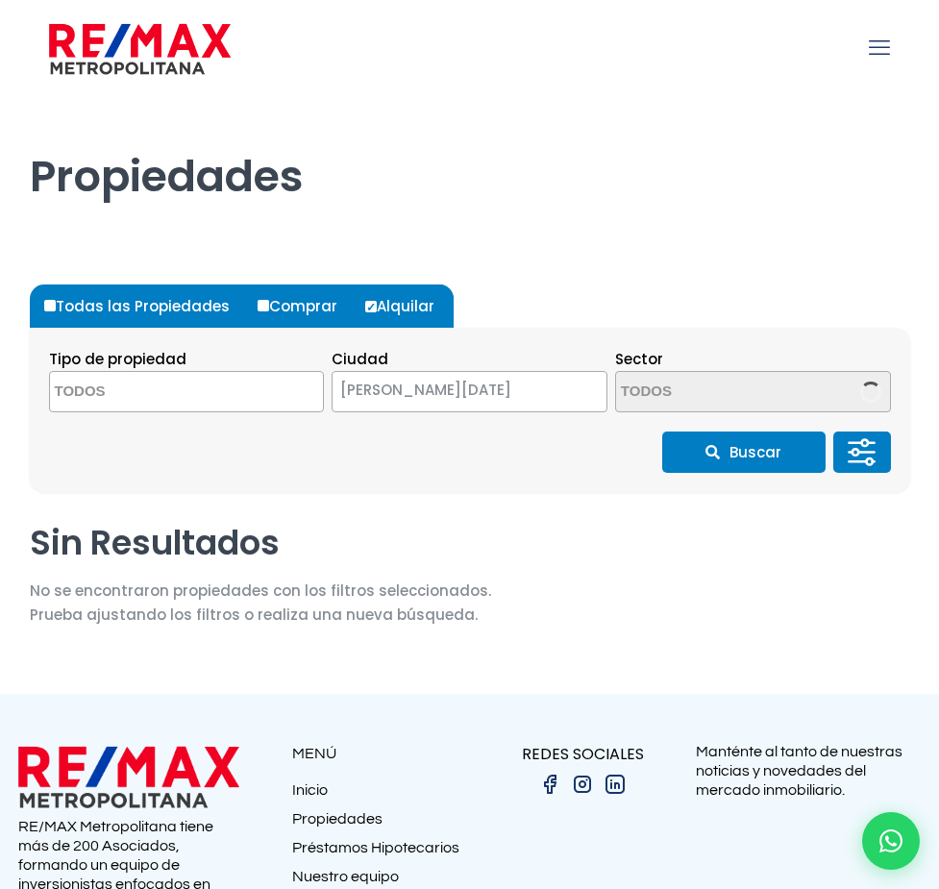
select select
select select "214"
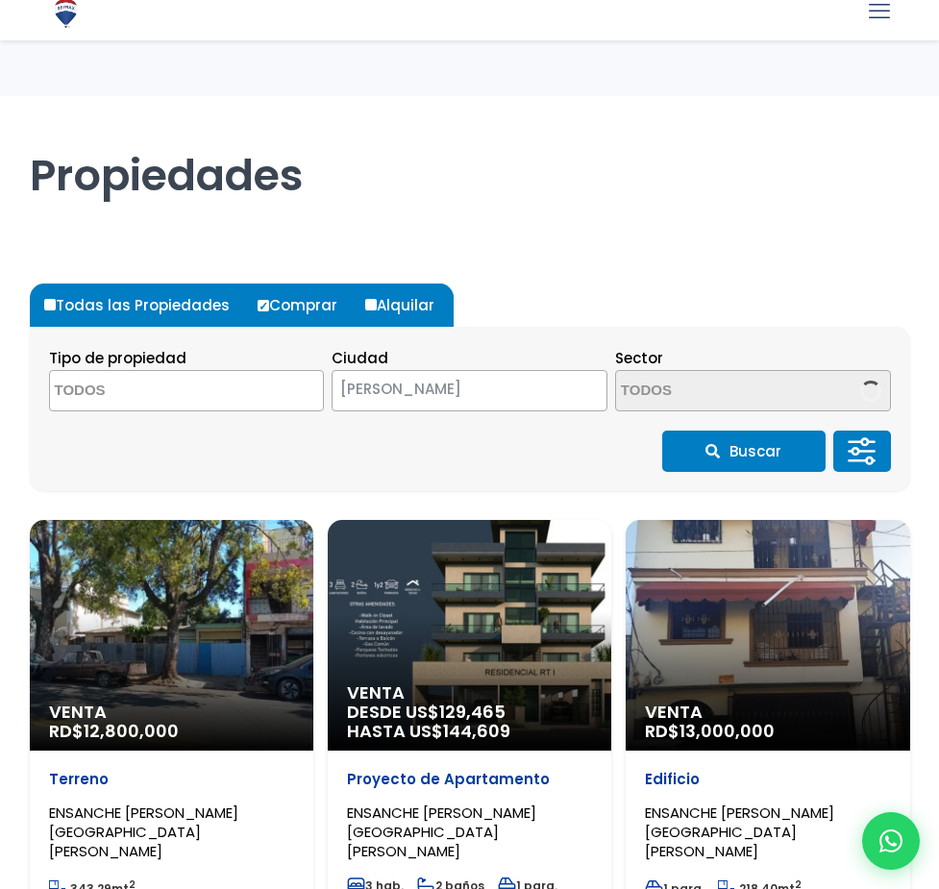
select select
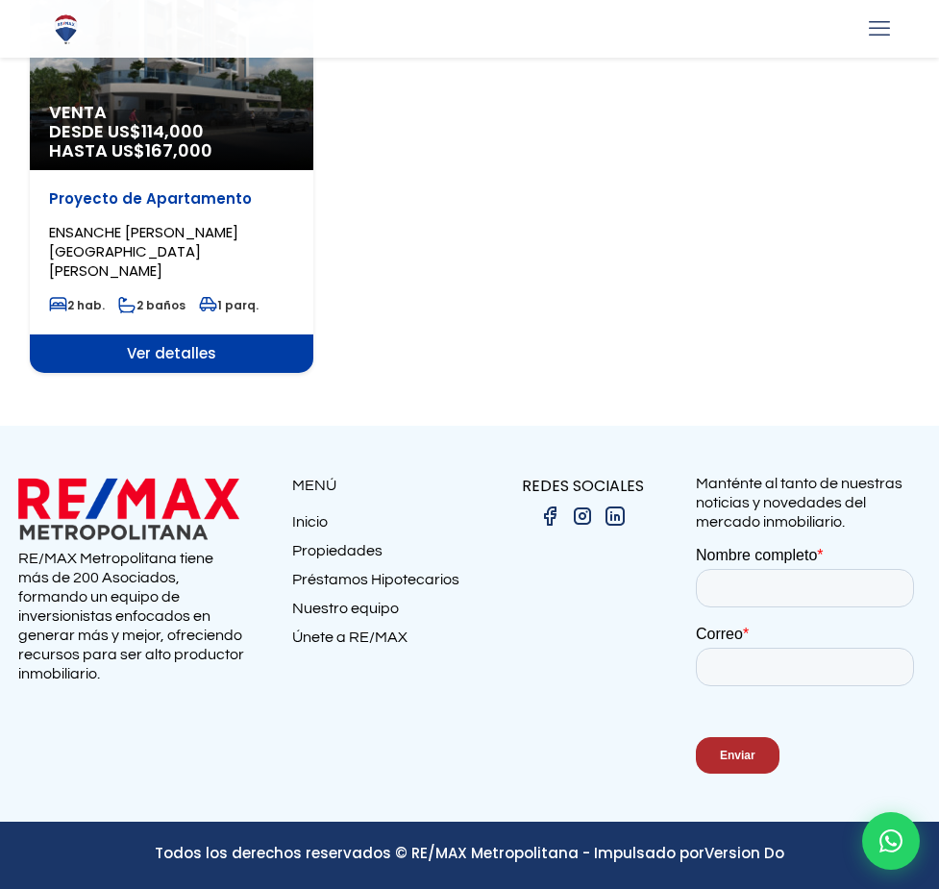
scroll to position [1747, 0]
select select "214"
